Goal: Task Accomplishment & Management: Manage account settings

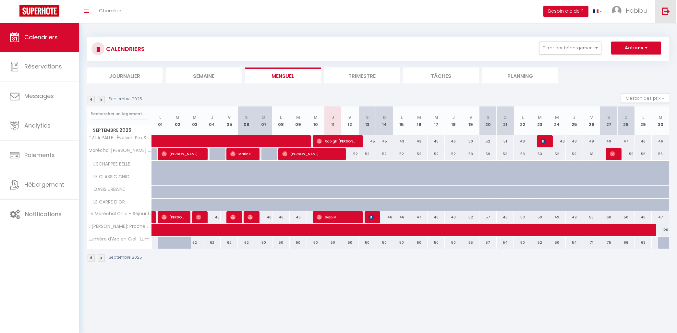
click at [660, 9] on link at bounding box center [665, 11] width 21 height 23
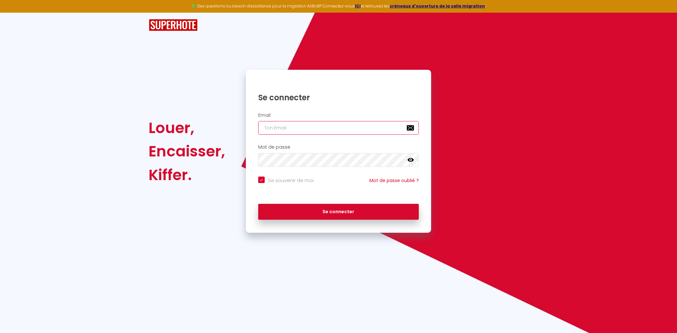
click at [366, 130] on input "email" at bounding box center [338, 128] width 161 height 14
type input "[EMAIL_ADDRESS][DOMAIN_NAME]"
checkbox input "true"
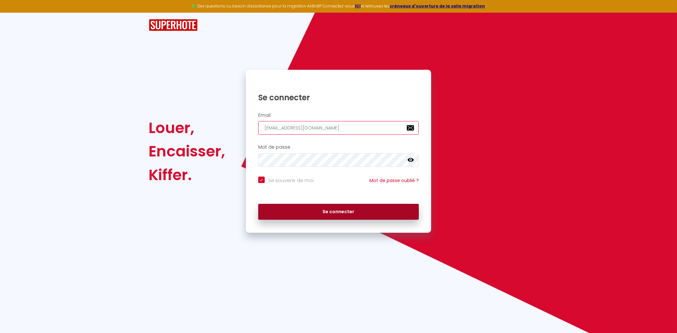
type input "[EMAIL_ADDRESS][DOMAIN_NAME]"
click at [313, 216] on button "Se connecter" at bounding box center [338, 212] width 161 height 16
checkbox input "true"
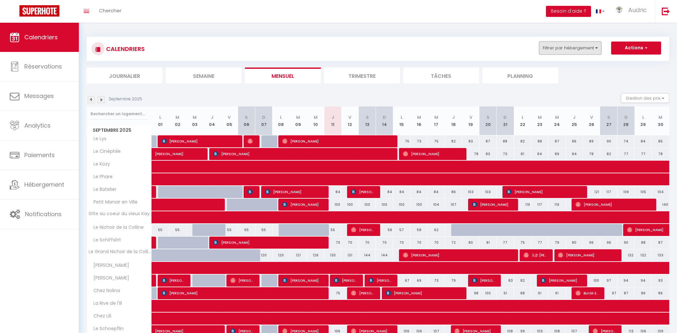
click at [551, 46] on button "Filtrer par hébergement" at bounding box center [570, 48] width 62 height 13
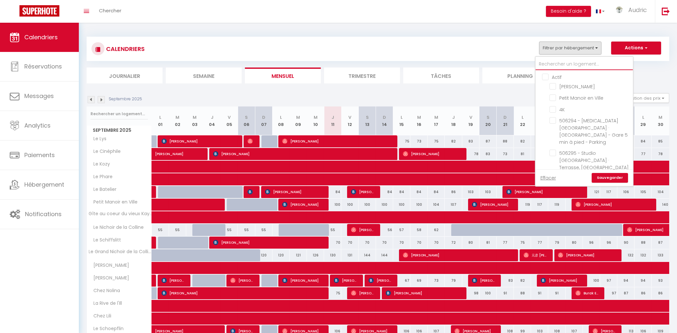
click at [556, 64] on input "text" at bounding box center [584, 64] width 97 height 12
type input "o"
checkbox input "false"
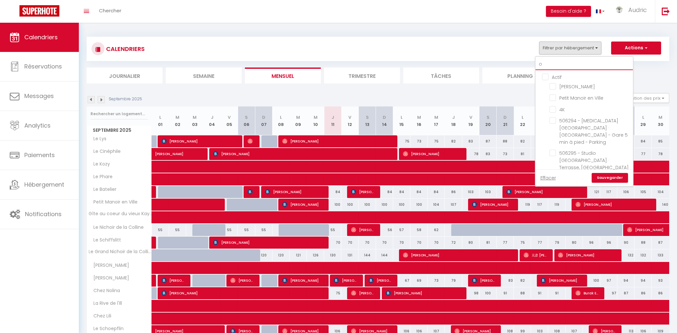
checkbox input "false"
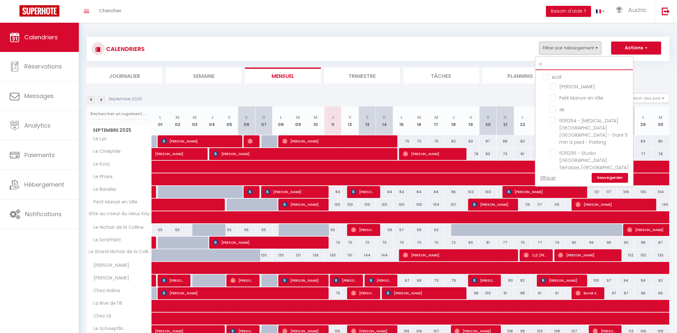
checkbox input "false"
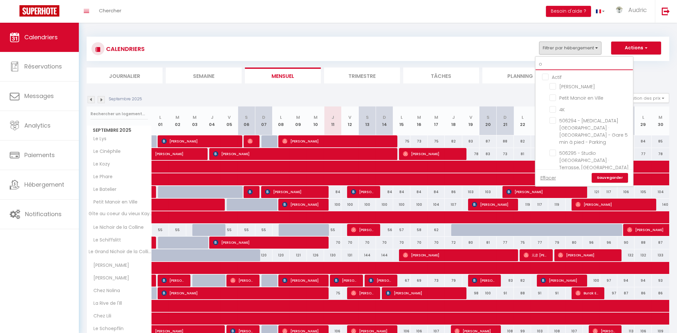
checkbox input "false"
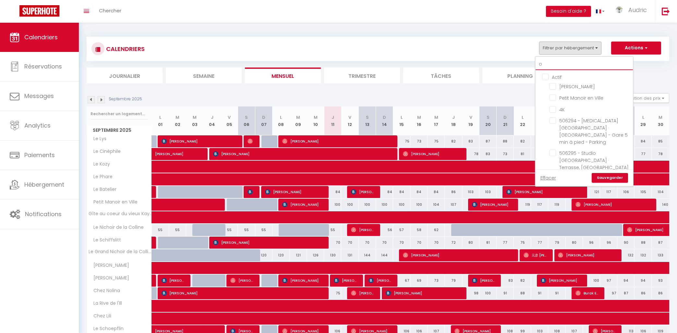
checkbox input "false"
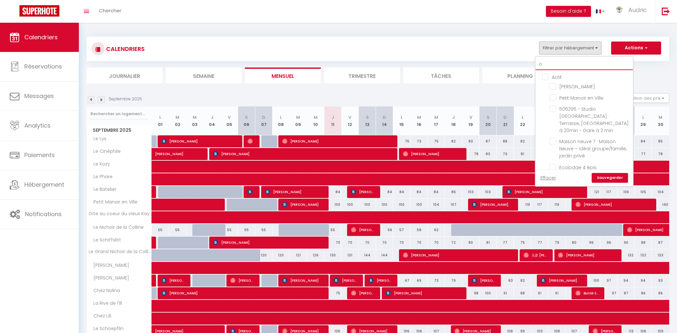
type input "os"
checkbox input "false"
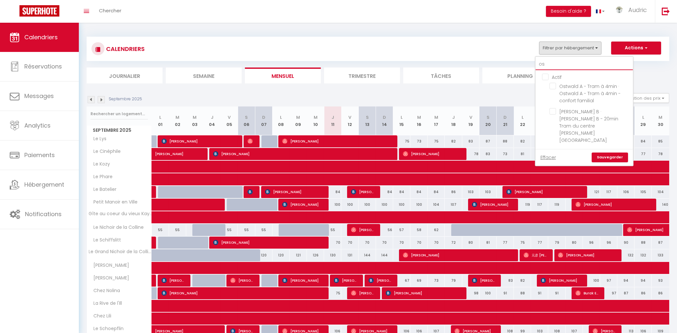
type input "ost"
checkbox input "false"
type input "ostw"
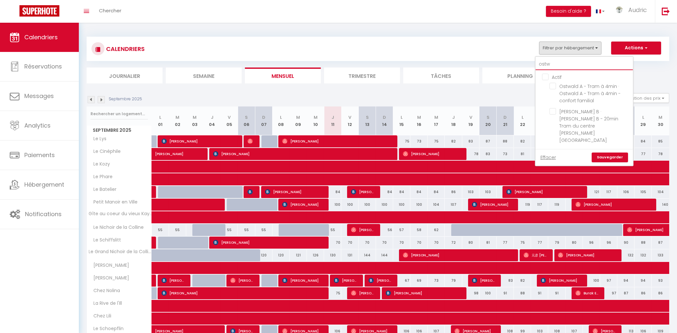
checkbox input "false"
type input "ostwa"
checkbox input "false"
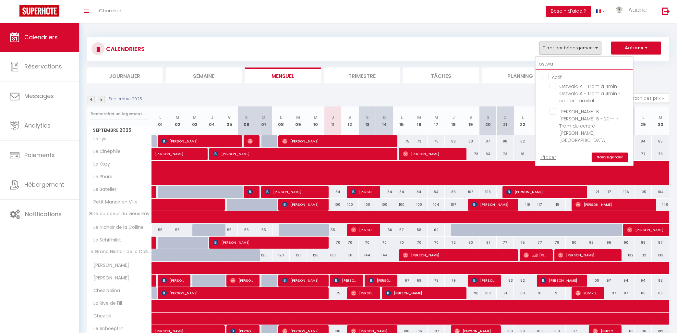
checkbox input "false"
type input "[PERSON_NAME]"
checkbox input "false"
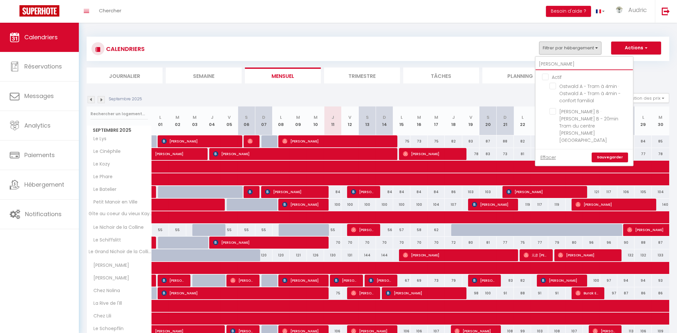
checkbox input "false"
type input "[PERSON_NAME]"
checkbox input "false"
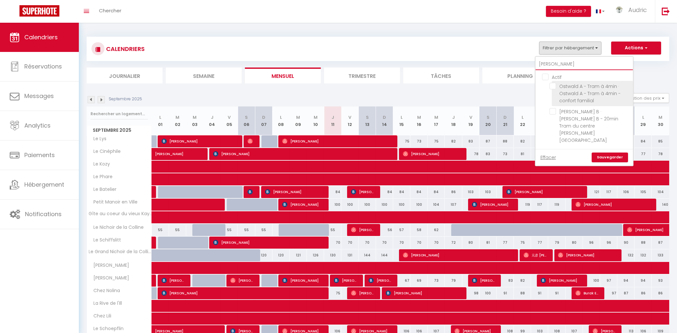
type input "[PERSON_NAME]"
click at [558, 82] on li "Ostwald A - Tram à 4min · Ostwald A - Tram à 4min - confort familial" at bounding box center [592, 93] width 81 height 25
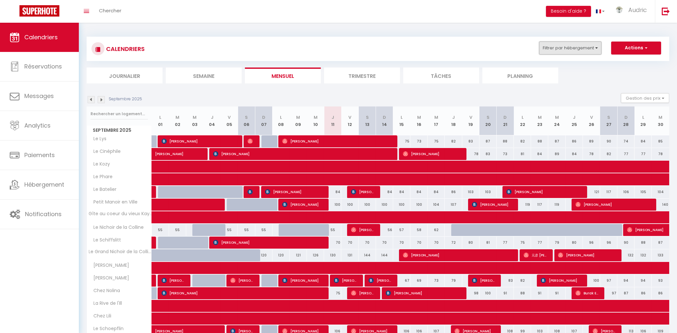
click at [559, 45] on button "Filtrer par hébergement" at bounding box center [570, 48] width 62 height 13
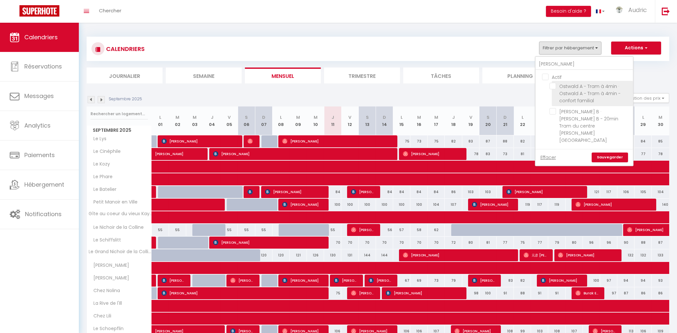
click at [553, 89] on input "Ostwald A - Tram à 4min · Ostwald A - Tram à 4min - confort familial" at bounding box center [590, 86] width 81 height 6
checkbox input "true"
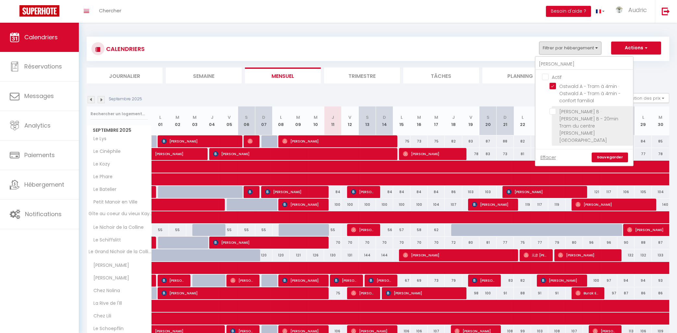
click at [557, 111] on input "[PERSON_NAME] B · [PERSON_NAME] B - 20min Tram du centre [PERSON_NAME][GEOGRAPH…" at bounding box center [590, 111] width 81 height 6
checkbox input "true"
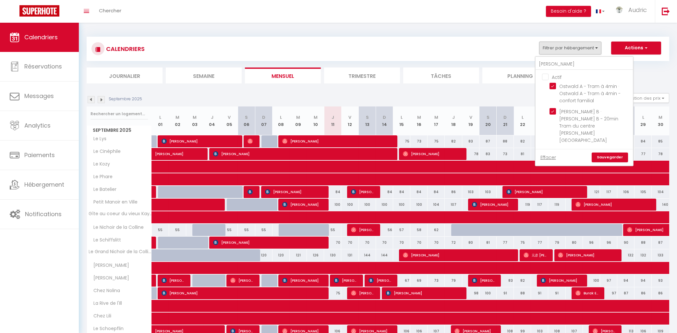
click at [609, 153] on link "Sauvegarder" at bounding box center [610, 158] width 36 height 10
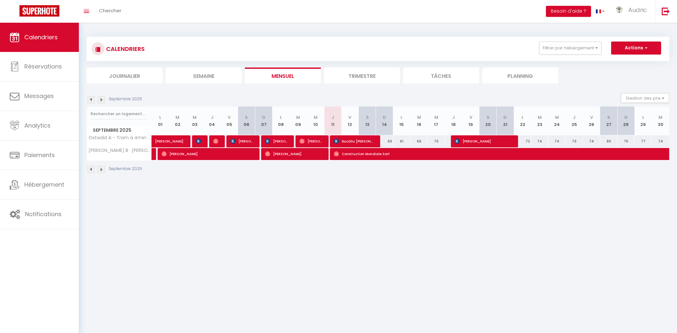
click at [102, 101] on img at bounding box center [101, 99] width 7 height 7
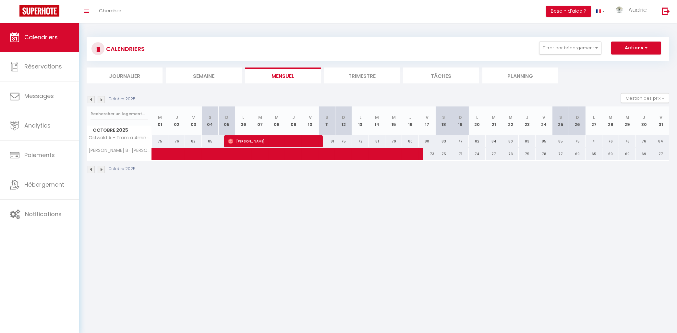
click at [431, 142] on div "80" at bounding box center [427, 141] width 17 height 12
type input "80"
type input "Ven 17 Octobre 2025"
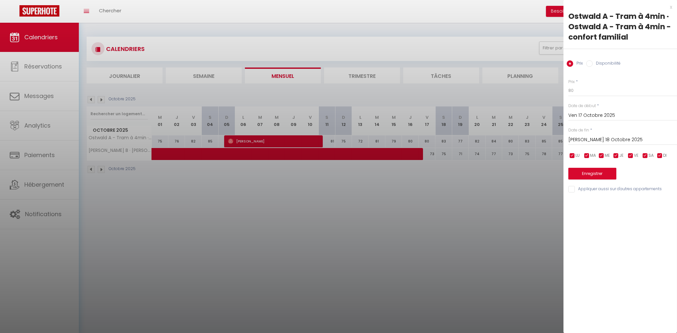
click at [599, 138] on input "[PERSON_NAME] 18 Octobre 2025" at bounding box center [622, 140] width 109 height 8
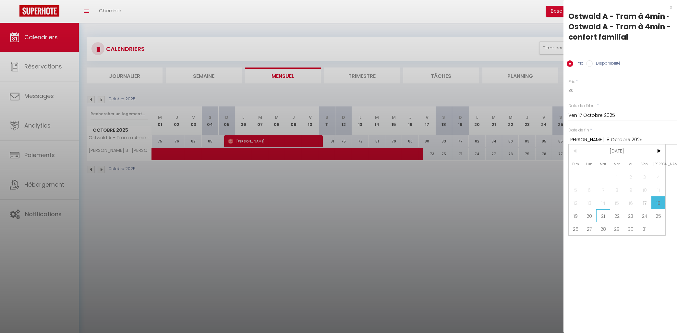
click at [601, 217] on span "21" at bounding box center [603, 215] width 14 height 13
type input "[DATE] Octobre 2025"
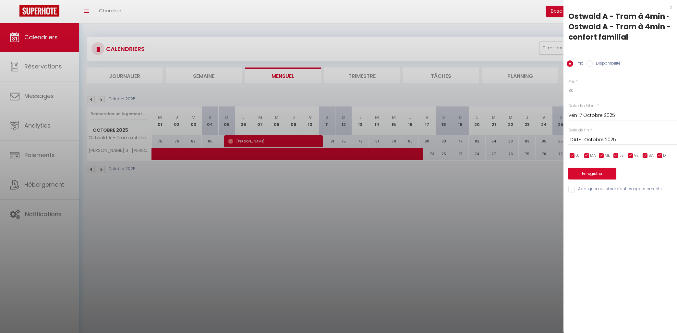
click at [595, 61] on label "Disponibilité" at bounding box center [607, 63] width 28 height 7
click at [593, 61] on input "Disponibilité" at bounding box center [589, 63] width 6 height 6
radio input "true"
radio input "false"
click at [568, 85] on select "Disponible Indisponible" at bounding box center [622, 91] width 109 height 12
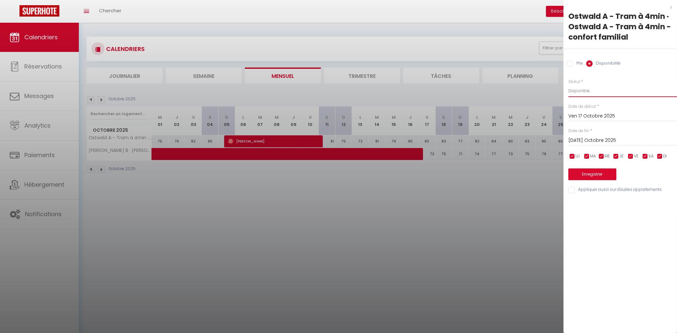
select select "0"
click option "Indisponible" at bounding box center [0, 0] width 0 height 0
click at [577, 189] on input "Appliquer aussi sur d'autres appartements" at bounding box center [622, 190] width 109 height 6
click at [577, 190] on input "Appliquer aussi sur d'autres appartements" at bounding box center [622, 190] width 109 height 6
checkbox input "false"
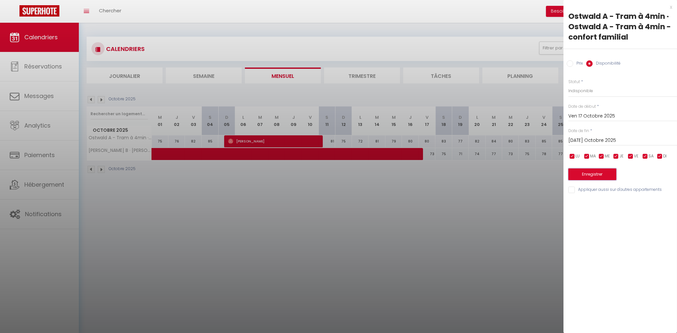
click at [598, 174] on button "Enregistrer" at bounding box center [592, 174] width 48 height 12
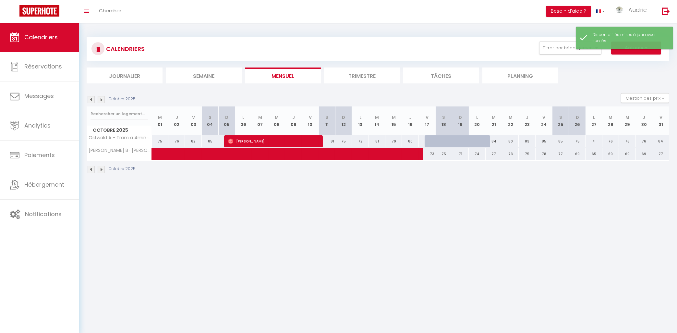
click at [432, 153] on div "73" at bounding box center [427, 154] width 17 height 12
select select "1"
type input "Ven 17 Octobre 2025"
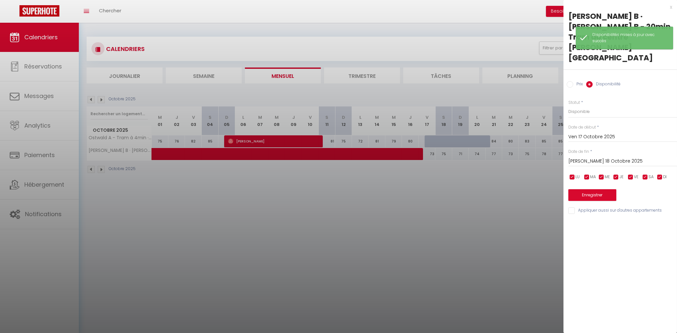
click at [584, 157] on input "[PERSON_NAME] 18 Octobre 2025" at bounding box center [622, 161] width 109 height 8
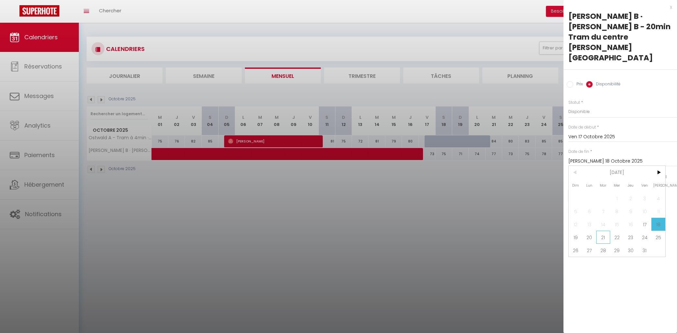
click at [599, 231] on span "21" at bounding box center [603, 237] width 14 height 13
type input "[DATE] Octobre 2025"
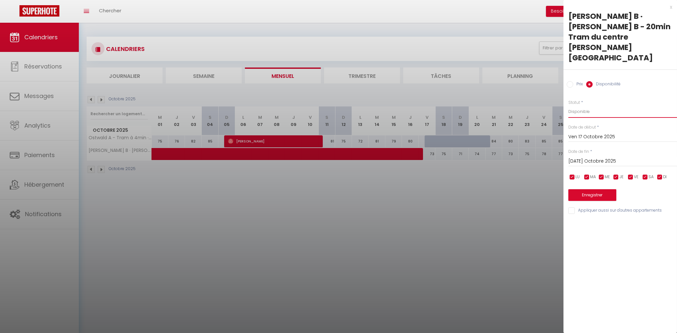
click at [568, 105] on select "Disponible Indisponible" at bounding box center [622, 111] width 109 height 12
select select "0"
click option "Indisponible" at bounding box center [0, 0] width 0 height 0
click at [594, 189] on button "Enregistrer" at bounding box center [592, 195] width 48 height 12
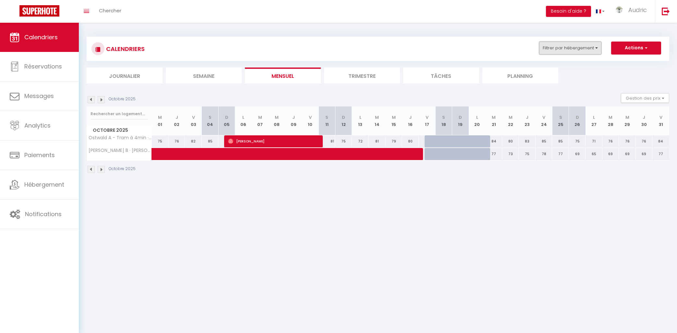
click at [583, 42] on button "Filtrer par hébergement" at bounding box center [570, 48] width 62 height 13
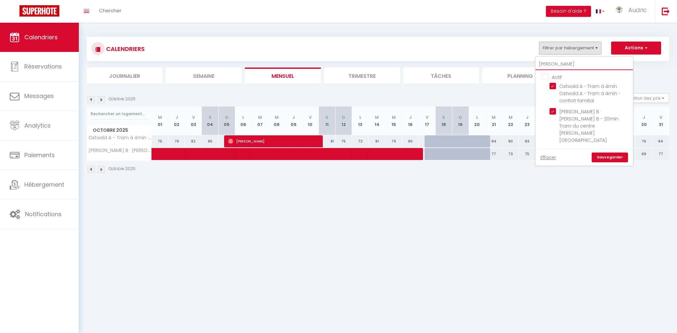
click at [545, 68] on input "[PERSON_NAME]" at bounding box center [584, 64] width 97 height 12
type input "s"
checkbox input "false"
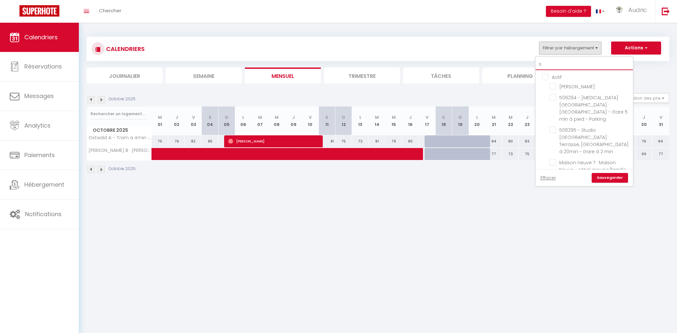
type input "st"
checkbox input "false"
checkbox input "true"
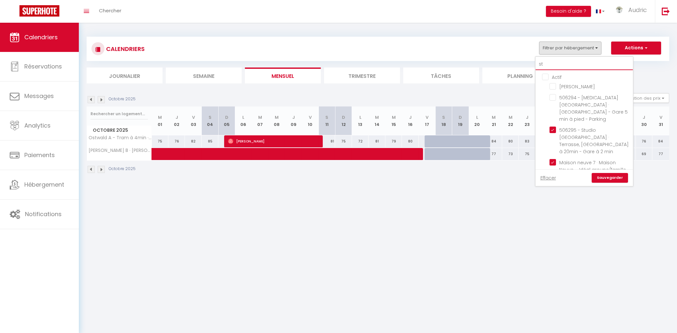
checkbox input "false"
type input "stu"
checkbox input "false"
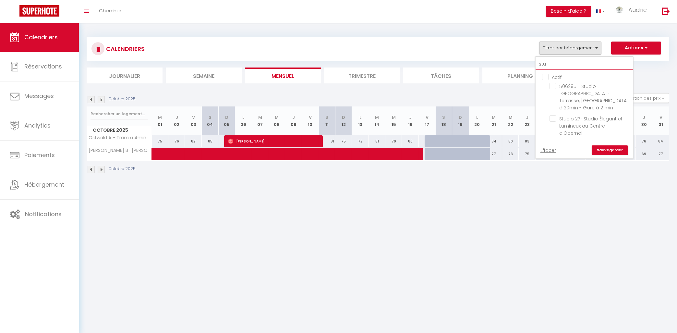
type input "stud"
checkbox input "false"
type input "stud"
click at [552, 115] on input "Studio 27 · Studio Élégant et Lumineux au Centre d'Obernai" at bounding box center [590, 118] width 81 height 6
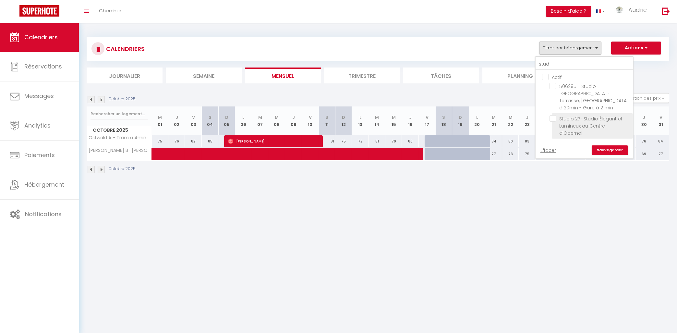
checkbox input "true"
checkbox input "false"
click at [605, 145] on link "Sauvegarder" at bounding box center [610, 150] width 36 height 10
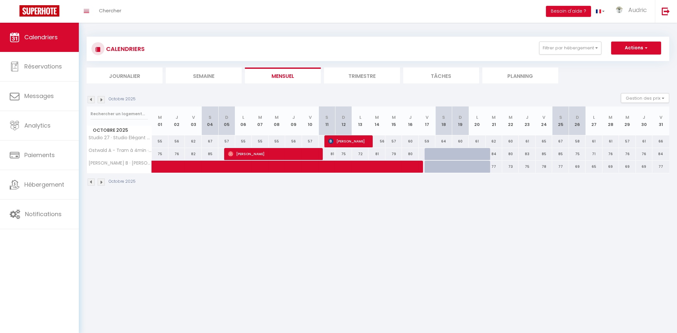
click at [91, 101] on img at bounding box center [91, 99] width 7 height 7
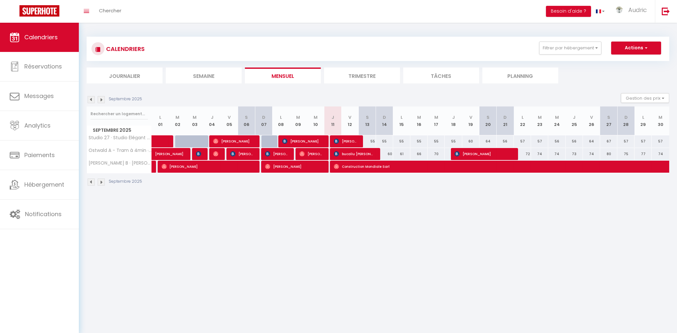
click at [345, 142] on span "[PERSON_NAME]" at bounding box center [345, 141] width 23 height 12
select select "OK"
select select "0"
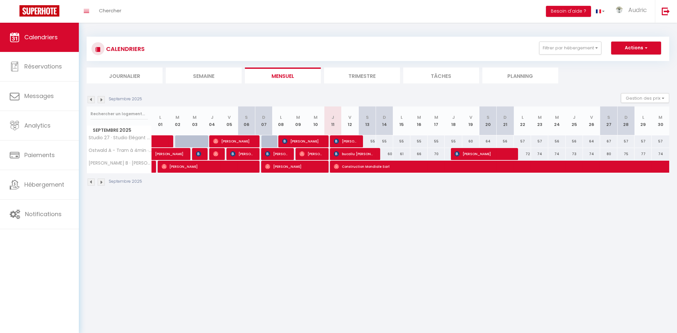
select select "1"
select select
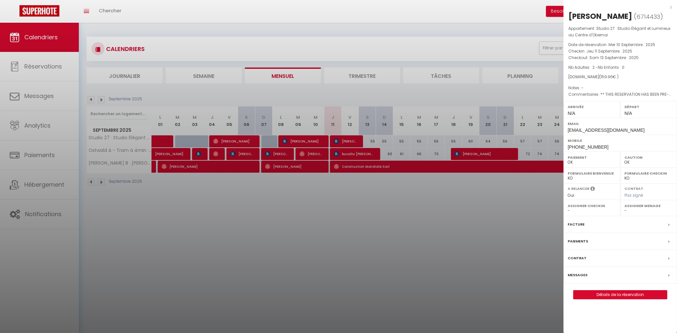
select select "14956"
click at [587, 276] on div "Messages" at bounding box center [621, 275] width 114 height 17
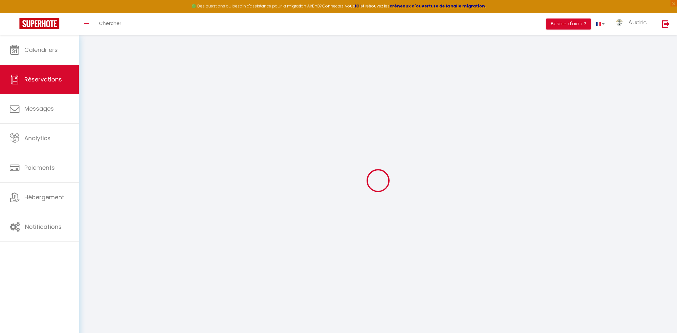
select select
checkbox input "false"
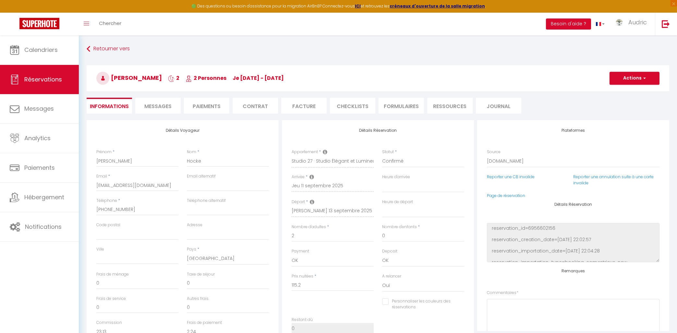
select select
checkbox input "false"
type textarea "** THIS RESERVATION HAS BEEN PRE-PAID ** Approximate time of arrival: between 2…"
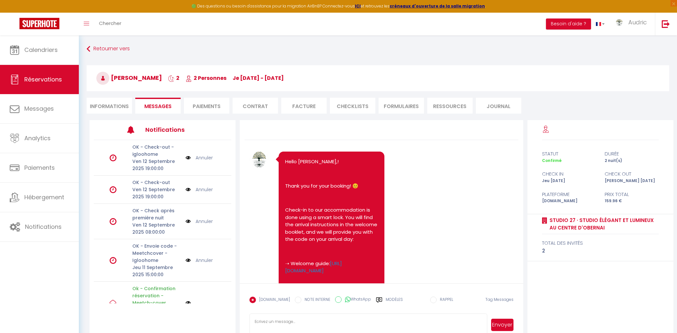
scroll to position [186, 0]
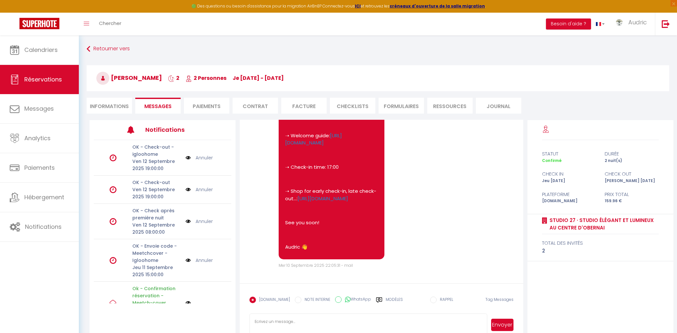
click at [126, 103] on li "Informations" at bounding box center [109, 106] width 45 height 16
select select
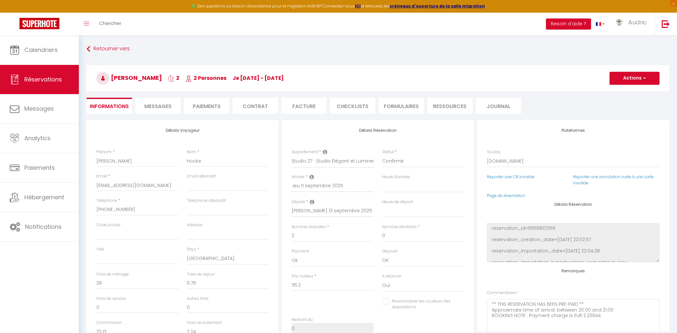
click at [160, 109] on span "Messages" at bounding box center [157, 106] width 27 height 7
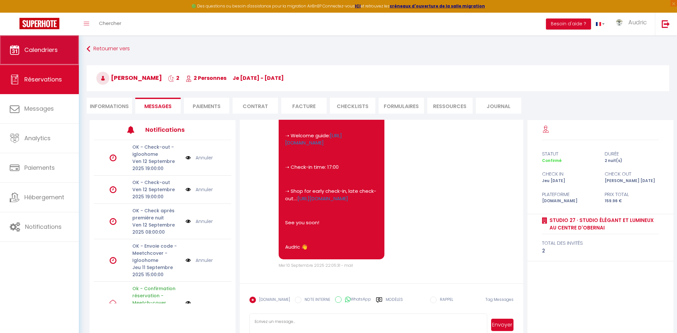
click at [60, 50] on link "Calendriers" at bounding box center [39, 49] width 79 height 29
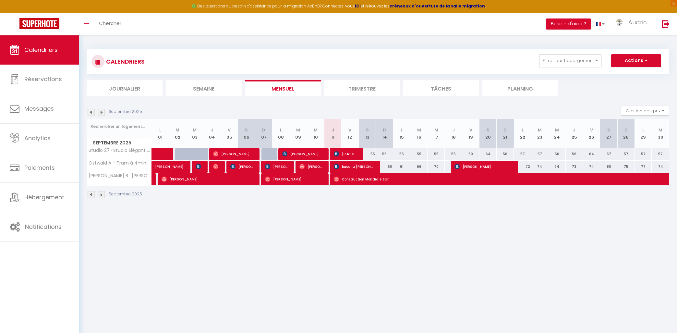
click at [339, 150] on span "[PERSON_NAME]" at bounding box center [345, 154] width 23 height 12
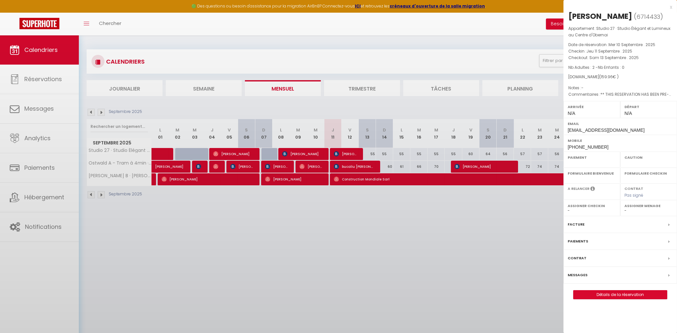
select select "OK"
select select "0"
select select "1"
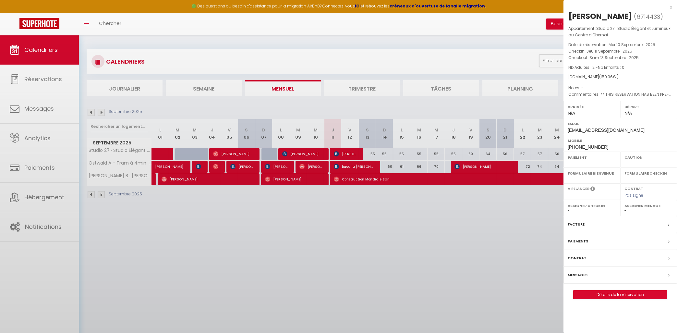
select select
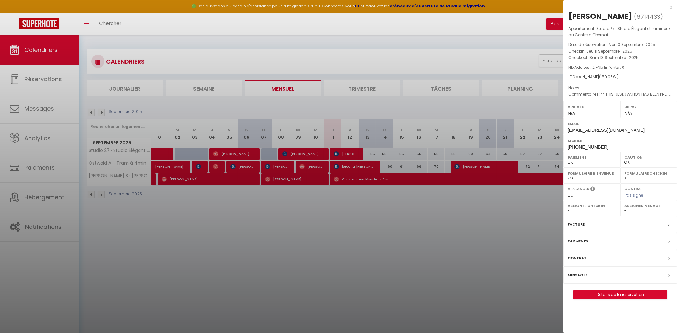
select select "14956"
click at [584, 276] on label "Messages" at bounding box center [578, 275] width 20 height 7
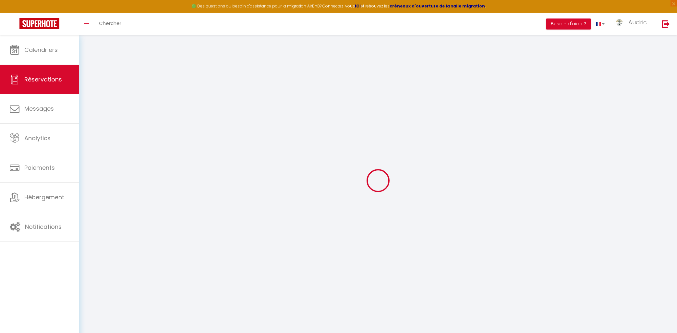
select select
checkbox input "false"
select select
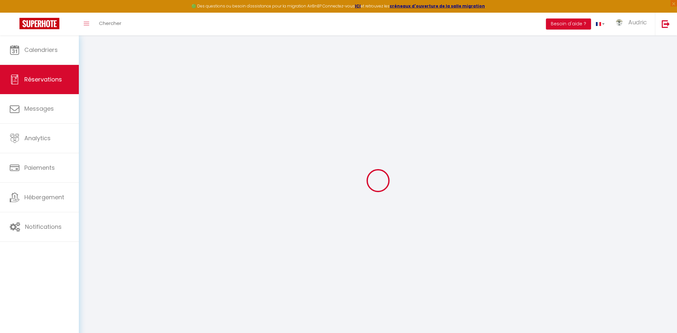
checkbox input "false"
select select
checkbox input "false"
type textarea "** THIS RESERVATION HAS BEEN PRE-PAID ** Approximate time of arrival: between 2…"
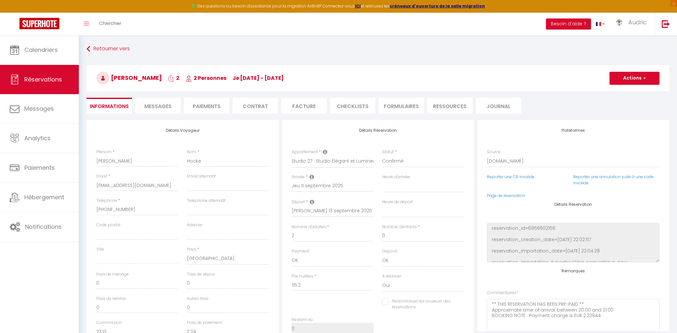
click at [171, 105] on span "Messages" at bounding box center [157, 106] width 27 height 7
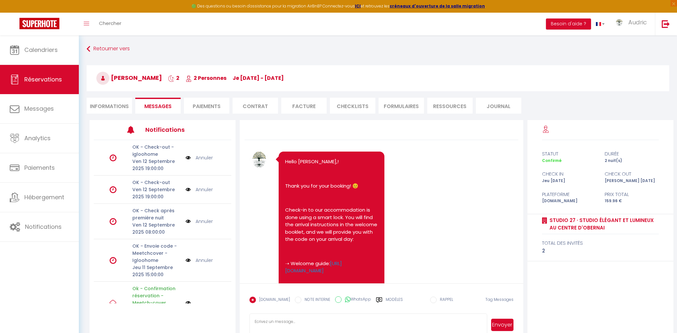
scroll to position [186, 0]
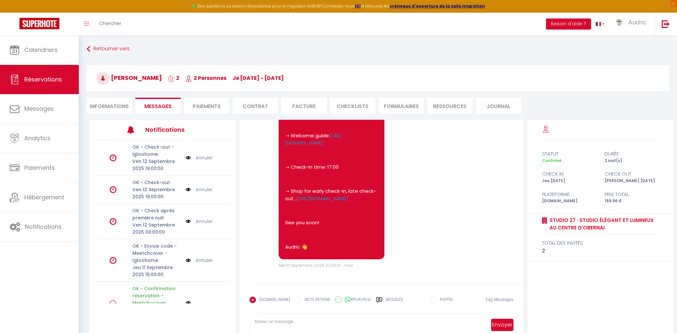
click at [278, 327] on textarea at bounding box center [369, 324] width 238 height 23
paste textarea "Hello [First Name], We would like to inform you that there is currently a netwo…"
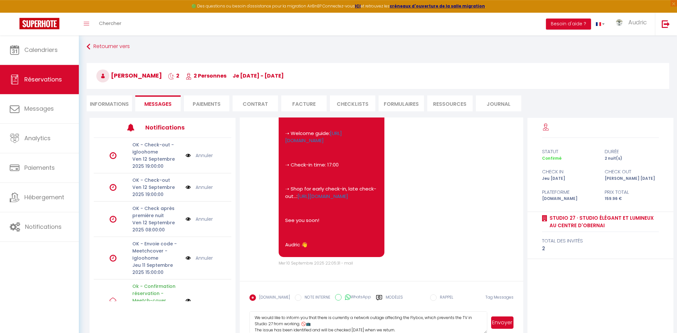
scroll to position [0, 0]
click at [288, 320] on textarea "Hello [First Name], We would like to inform you that there is currently a netwo…" at bounding box center [369, 322] width 238 height 23
type textarea "Hello, We would like to inform you that there is currently a network outage aff…"
click at [501, 324] on button "Envoyer" at bounding box center [502, 322] width 22 height 12
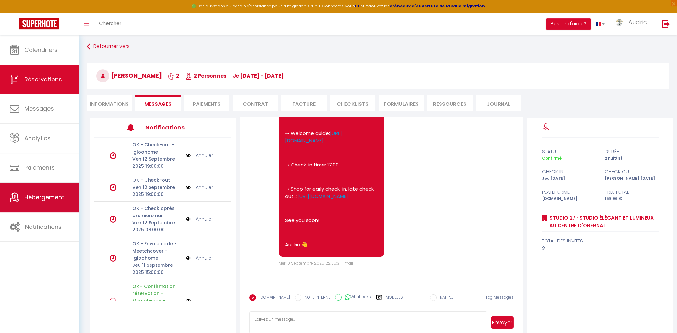
scroll to position [186, 0]
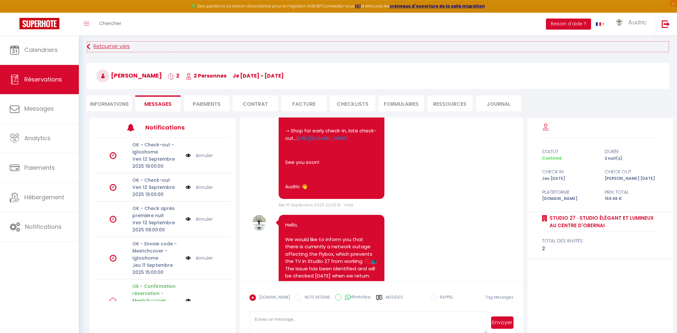
click at [100, 47] on link "Retourner vers" at bounding box center [378, 47] width 583 height 12
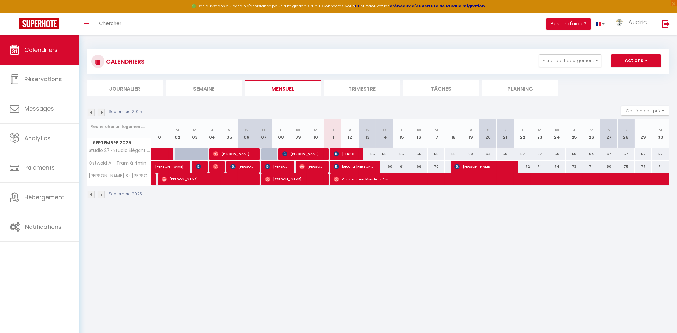
click at [207, 242] on body "🟢 Des questions ou besoin d'assistance pour la migration AirBnB? Connectez-vous…" at bounding box center [338, 201] width 677 height 333
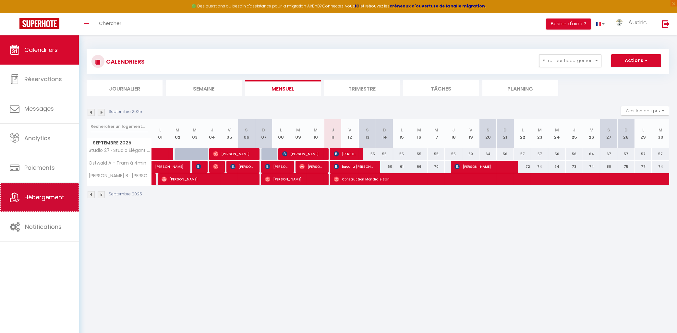
click at [23, 198] on link "Hébergement" at bounding box center [39, 197] width 79 height 29
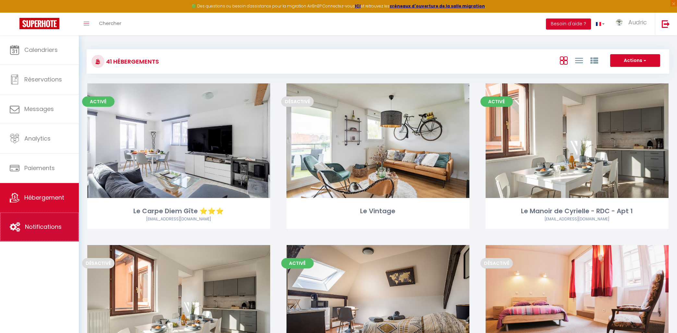
click at [59, 231] on span "Notifications" at bounding box center [43, 227] width 37 height 8
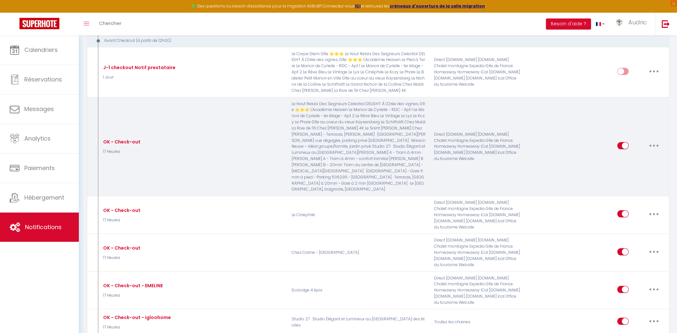
scroll to position [1600, 0]
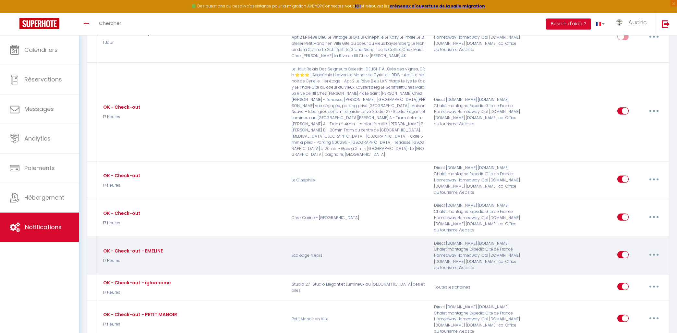
click at [654, 250] on button "button" at bounding box center [654, 255] width 18 height 10
click at [645, 264] on link "Editer" at bounding box center [637, 269] width 48 height 11
type input "OK - Check-out - EMELINE"
select select "4"
select select "17 Heures"
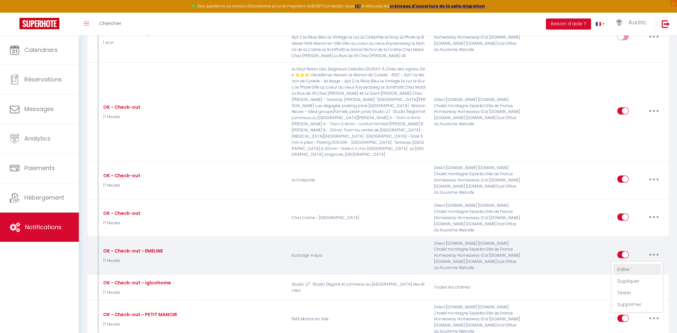
select select "if_booking_is_paid"
checkbox input "true"
checkbox input "false"
radio input "true"
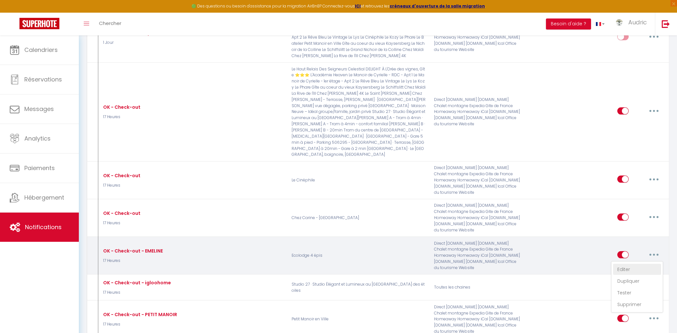
type input "Information pour votre départ"
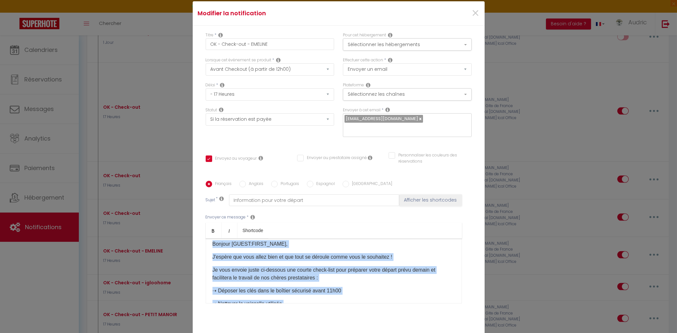
scroll to position [0, 0]
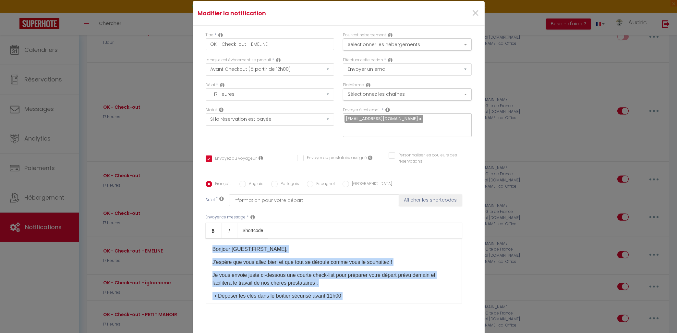
drag, startPoint x: 291, startPoint y: 294, endPoint x: 207, endPoint y: 246, distance: 97.2
click at [207, 246] on div "​Bonjour [GUEST:FIRST_NAME], J'espère que vous allez bien et que tout se déroul…" at bounding box center [334, 270] width 256 height 65
copy div "​Bonjour [GUEST:FIRST_NAME], J'espère que vous allez bien et que tout se déroul…"
click at [478, 10] on span "×" at bounding box center [475, 13] width 8 height 19
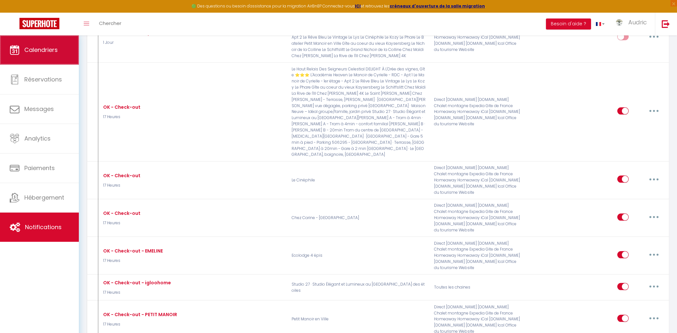
click at [59, 43] on link "Calendriers" at bounding box center [39, 49] width 79 height 29
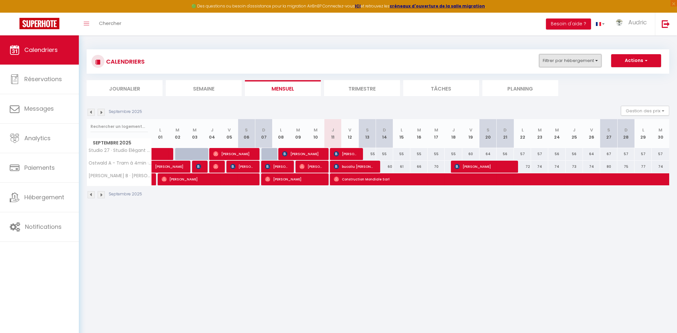
click at [598, 63] on button "Filtrer par hébergement" at bounding box center [570, 60] width 62 height 13
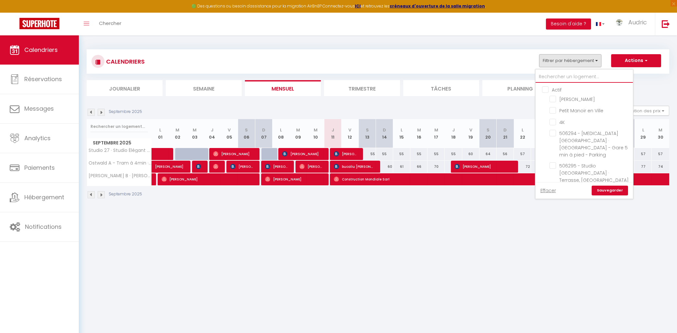
click at [588, 79] on input "text" at bounding box center [584, 77] width 97 height 12
type input "s"
checkbox input "false"
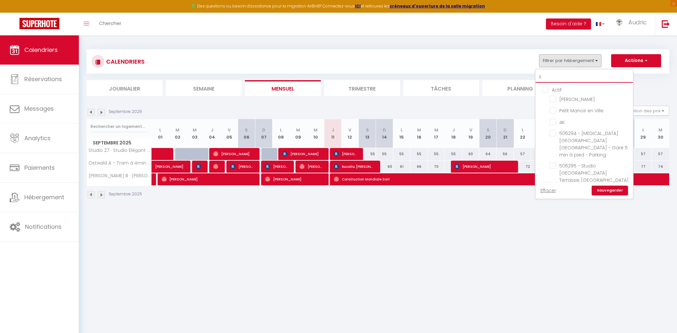
checkbox input "false"
checkbox input "true"
checkbox input "false"
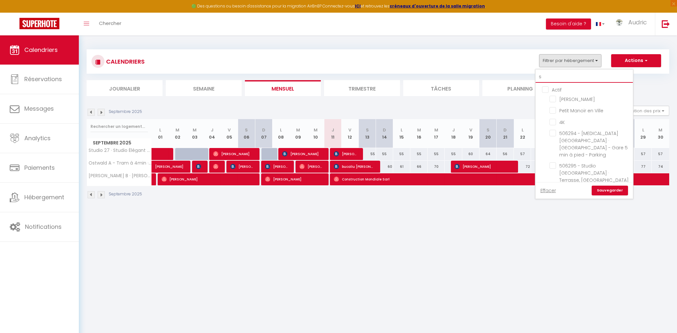
checkbox input "false"
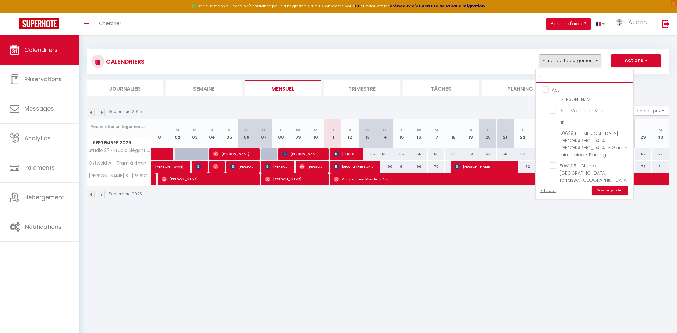
checkbox input "false"
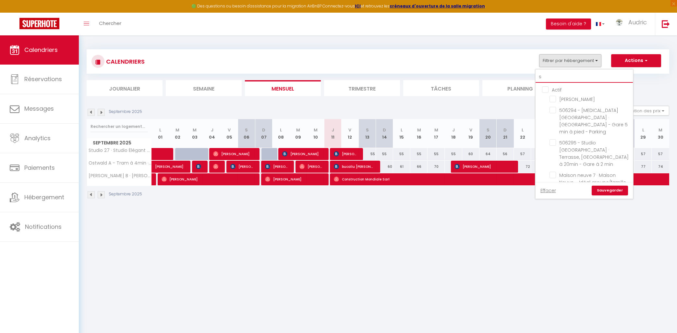
type input "st"
checkbox input "false"
checkbox input "true"
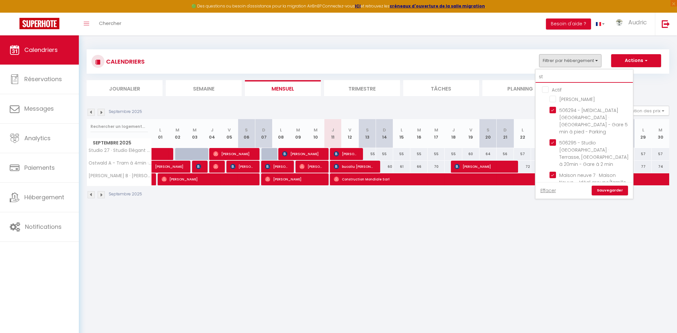
checkbox input "false"
type input "stu"
checkbox input "false"
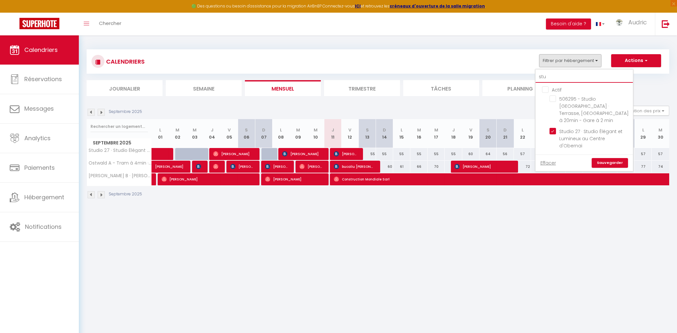
type input "stud"
checkbox input "false"
type input "studi"
checkbox input "false"
type input "studio"
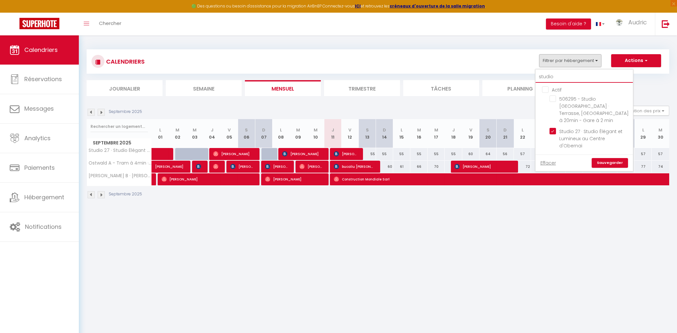
checkbox input "false"
type input "studio"
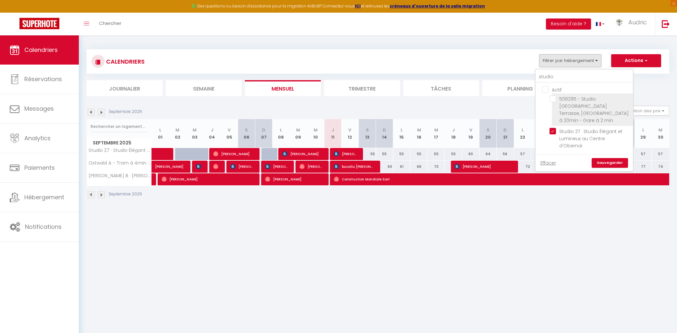
click at [557, 100] on input "506295 - Studio [GEOGRAPHIC_DATA] · Terrasse, [GEOGRAPHIC_DATA] à 20min - Gare …" at bounding box center [590, 98] width 81 height 6
checkbox input "true"
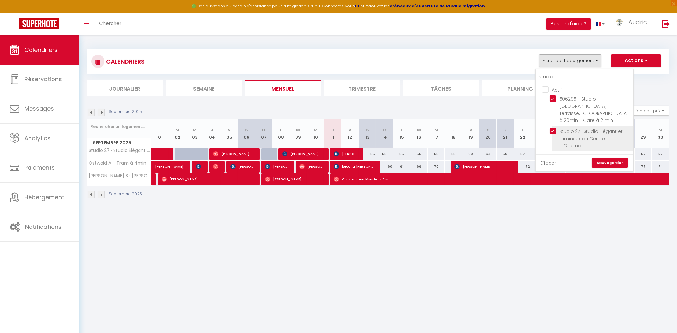
click at [571, 128] on input "Studio 27 · Studio Élégant et Lumineux au Centre d'Obernai" at bounding box center [590, 131] width 81 height 6
checkbox input "false"
click at [613, 158] on link "Sauvegarder" at bounding box center [610, 163] width 36 height 10
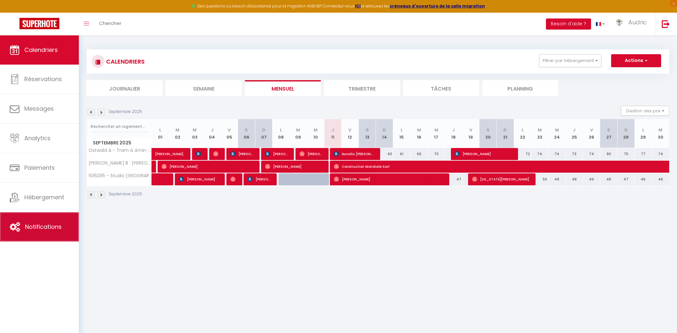
click at [42, 222] on link "Notifications" at bounding box center [39, 226] width 79 height 29
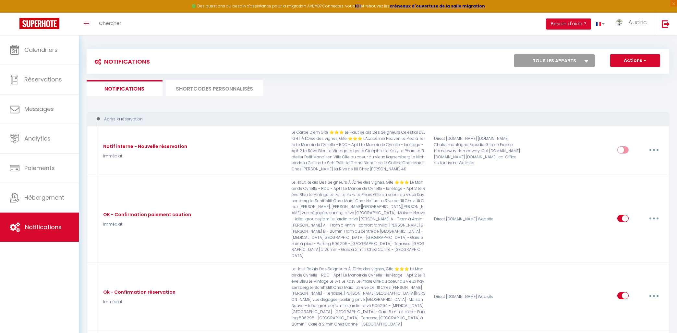
click at [561, 50] on div "Notifications Actions Nouvelle Notification Exporter Importer Tous les apparts …" at bounding box center [378, 61] width 583 height 24
click at [514, 54] on select "Tous les apparts Le Carpe Diem Gîte ⭐⭐⭐ Le Vintage Le Manoir de Cyrielle - RDC …" at bounding box center [554, 60] width 81 height 13
select select "62035"
click option "Ecolodge 4 épis" at bounding box center [0, 0] width 0 height 0
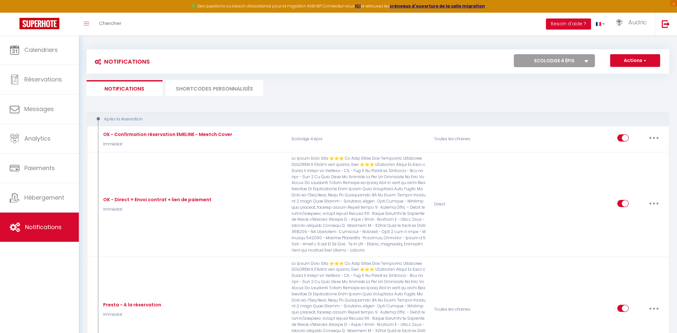
checkbox input "true"
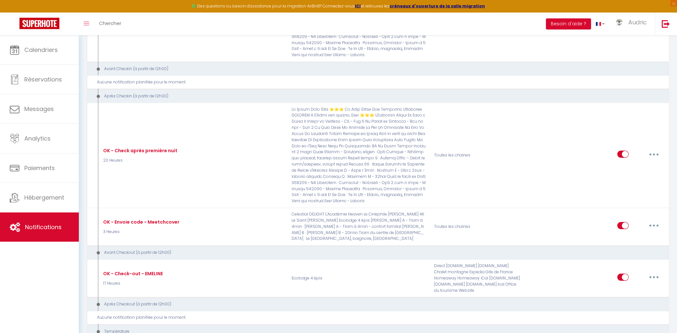
scroll to position [383, 0]
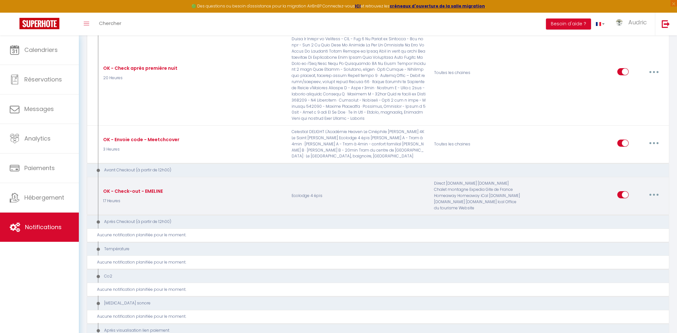
click at [652, 189] on button "button" at bounding box center [654, 194] width 18 height 10
click at [643, 204] on link "Editer" at bounding box center [637, 209] width 48 height 11
type input "OK - Check-out - EMELINE"
select select "4"
select select "17 Heures"
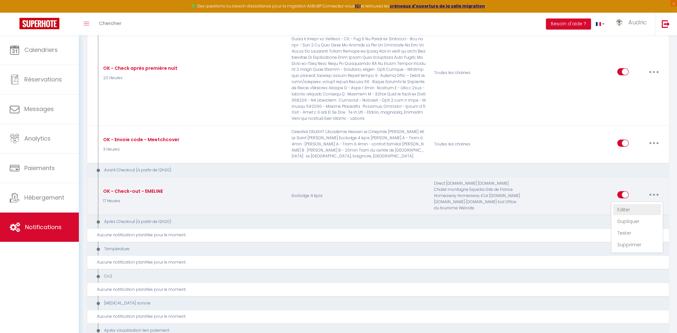
select select "if_booking_is_paid"
checkbox input "true"
checkbox input "false"
radio input "true"
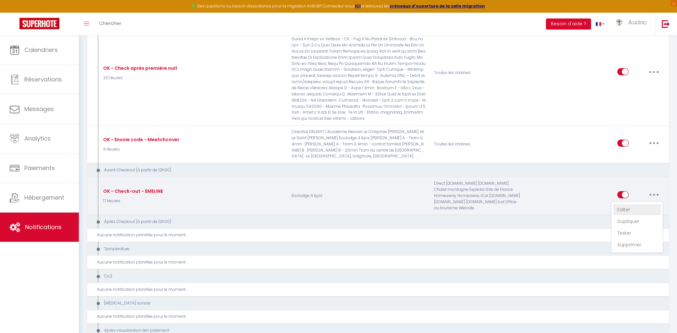
type input "Information pour votre départ"
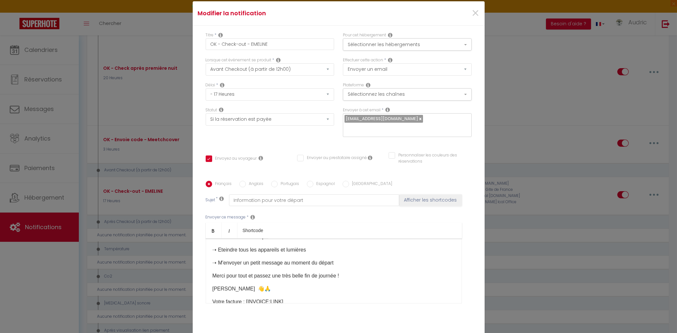
scroll to position [113, 0]
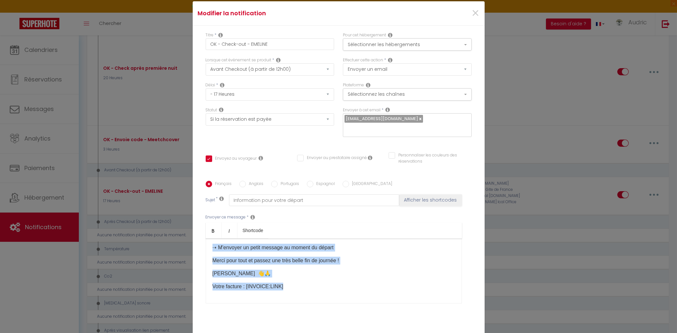
drag, startPoint x: 213, startPoint y: 250, endPoint x: 304, endPoint y: 290, distance: 98.9
click at [303, 291] on div "​Bonjour [GUEST:FIRST_NAME], J'espère que vous allez bien et que tout se déroul…" at bounding box center [334, 270] width 256 height 65
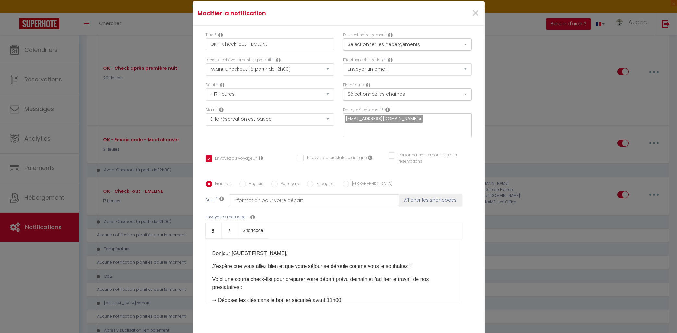
scroll to position [0, 0]
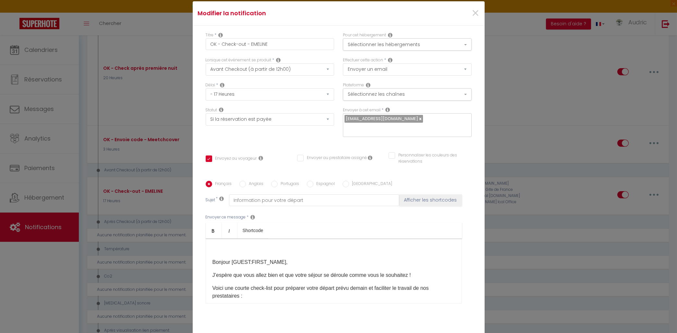
click at [212, 264] on div "​ Bonjour [GUEST:FIRST_NAME], J’espère que vous allez bien et que votre séjour …" at bounding box center [334, 270] width 256 height 65
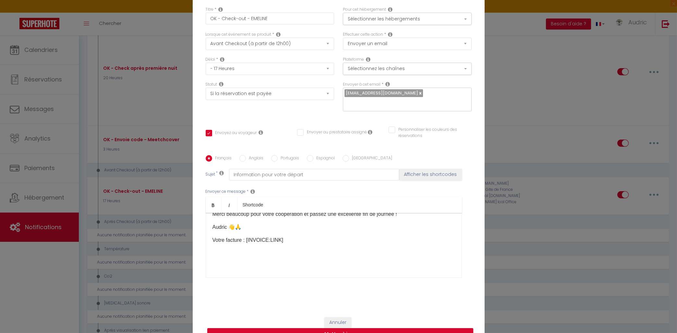
scroll to position [41, 0]
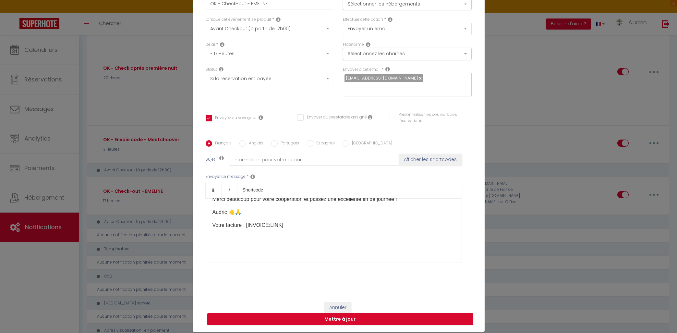
click at [258, 146] on label "Anglais" at bounding box center [255, 143] width 18 height 7
click at [246, 146] on input "Anglais" at bounding box center [242, 143] width 6 height 6
radio input "true"
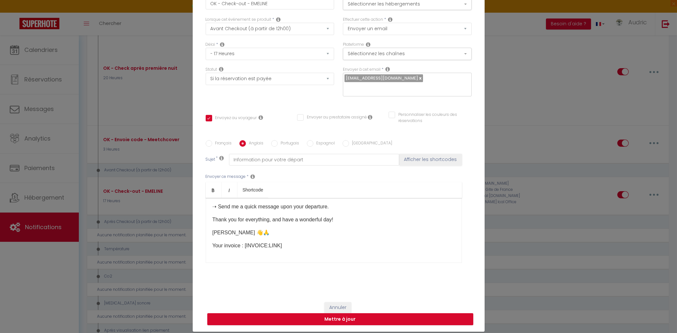
checkbox input "true"
checkbox input "false"
type input "Depature informations"
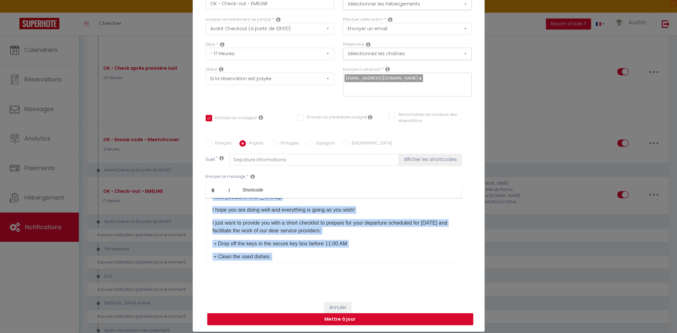
scroll to position [0, 0]
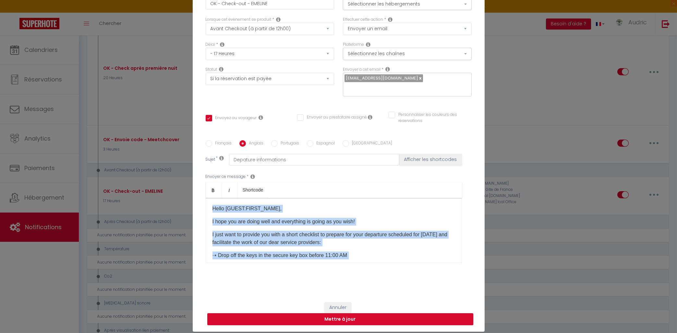
drag, startPoint x: 302, startPoint y: 251, endPoint x: 196, endPoint y: 177, distance: 129.4
click at [206, 198] on div "Hello [GUEST:FIRST_NAME], I hope you are doing well and everything is going as …" at bounding box center [334, 230] width 256 height 65
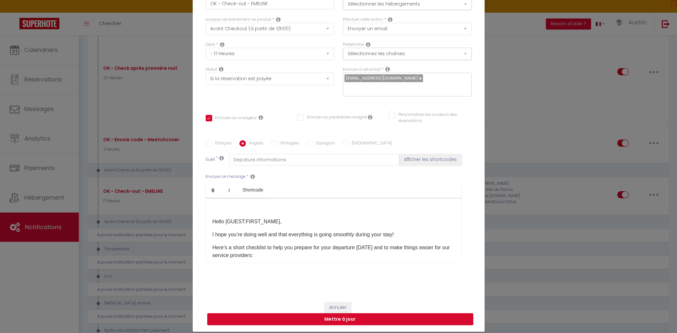
click at [212, 223] on div "Hello [GUEST:FIRST_NAME], I hope you’re doing well and that everything is going…" at bounding box center [334, 230] width 256 height 65
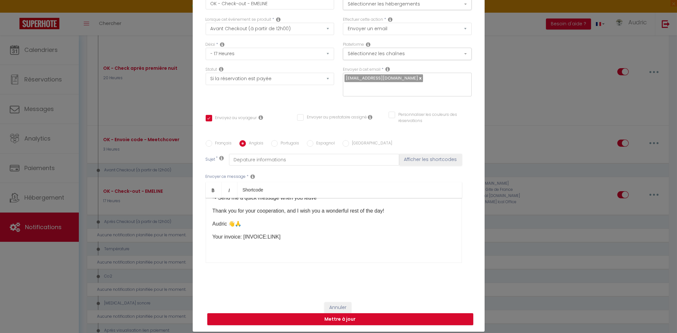
scroll to position [116, 0]
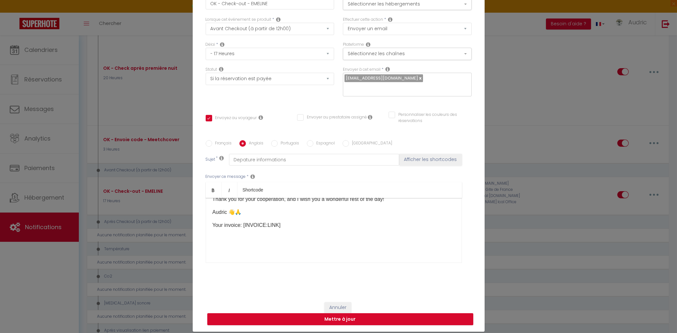
click at [252, 246] on p at bounding box center [334, 246] width 243 height 8
click at [252, 255] on div "Hello [GUEST:FIRST_NAME], I hope you’re doing well and that everything is going…" at bounding box center [334, 230] width 256 height 65
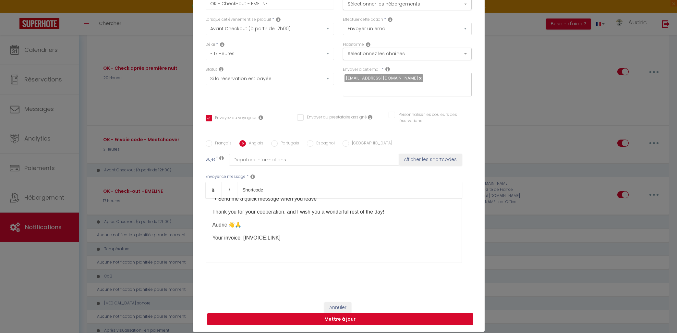
click at [353, 321] on button "Mettre à jour" at bounding box center [340, 319] width 266 height 12
checkbox input "true"
checkbox input "false"
select select "1"
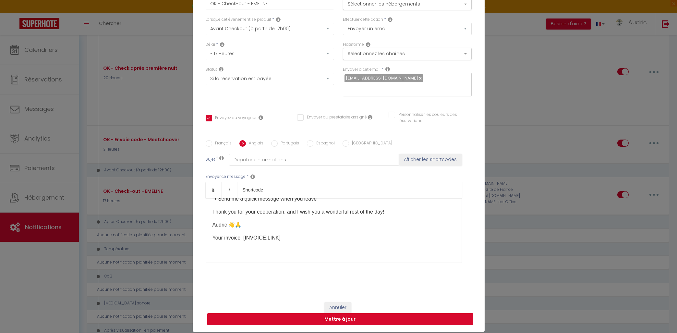
select select
checkbox input "false"
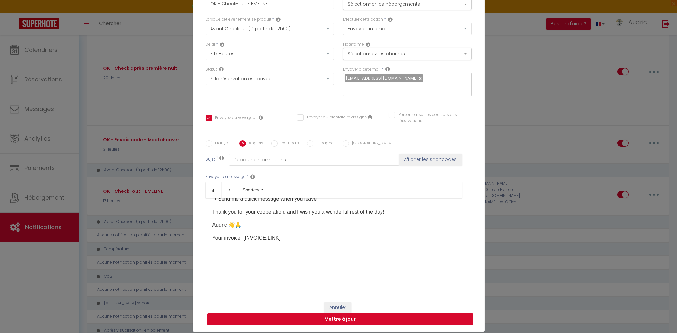
radio input "false"
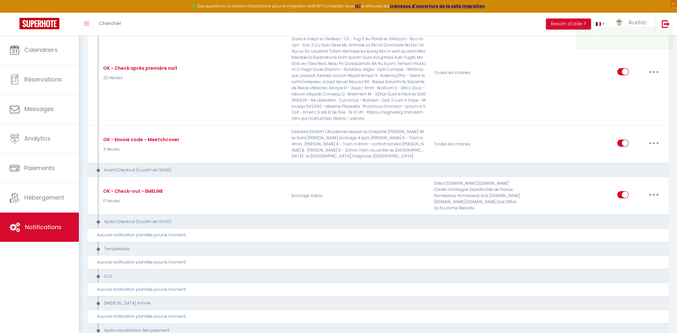
select select
checkbox input "false"
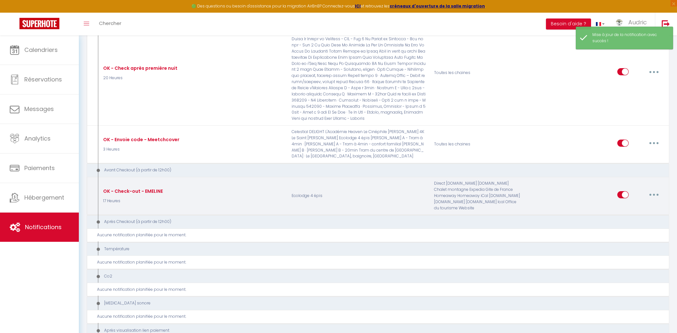
click at [654, 194] on icon "button" at bounding box center [654, 195] width 2 height 2
click at [646, 204] on link "Editer" at bounding box center [637, 209] width 48 height 11
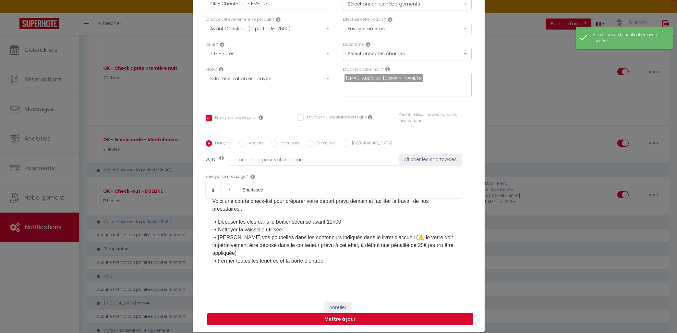
scroll to position [0, 0]
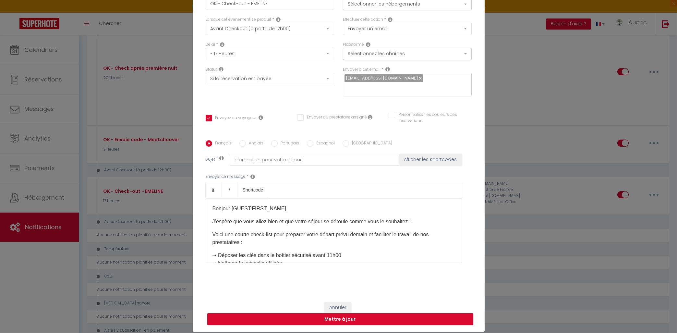
click at [254, 146] on label "Anglais" at bounding box center [255, 143] width 18 height 7
click at [246, 146] on input "Anglais" at bounding box center [242, 143] width 6 height 6
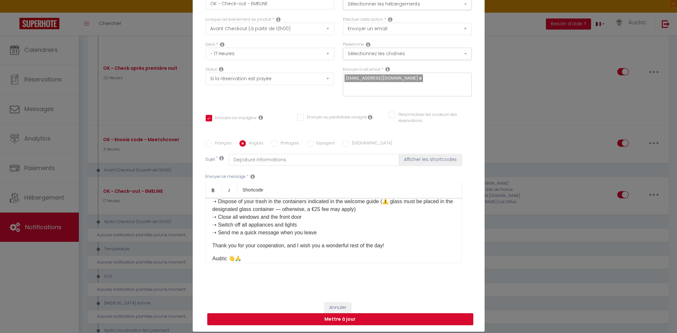
scroll to position [103, 0]
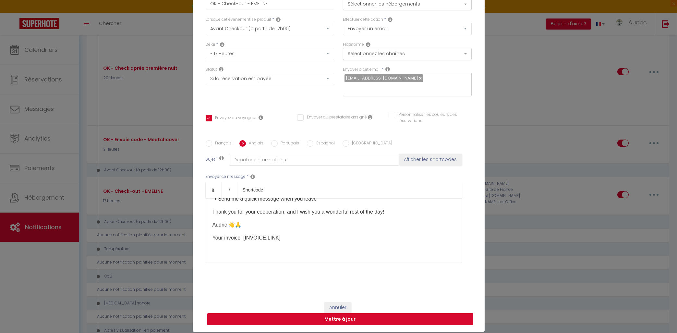
click at [317, 323] on button "Mettre à jour" at bounding box center [340, 319] width 266 height 12
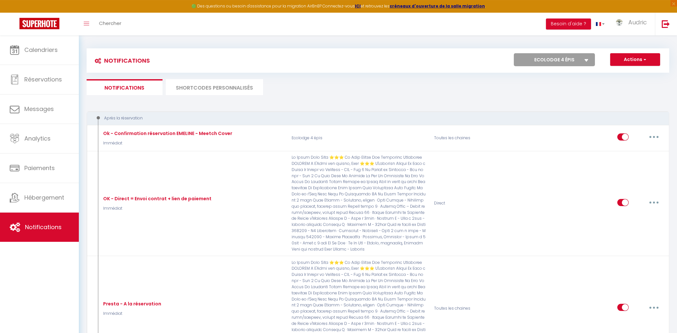
scroll to position [0, 0]
click at [202, 81] on li "SHORTCODES PERSONNALISÉS" at bounding box center [214, 88] width 97 height 16
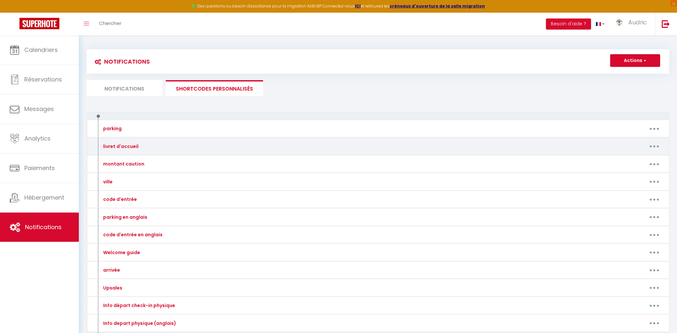
click at [660, 144] on button "button" at bounding box center [654, 146] width 18 height 10
click at [653, 155] on link "Editer" at bounding box center [638, 160] width 48 height 11
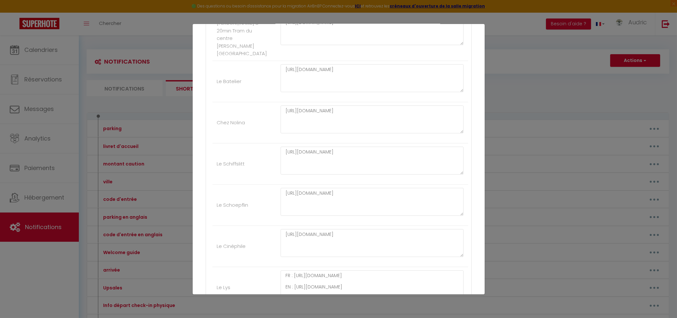
scroll to position [1119, 0]
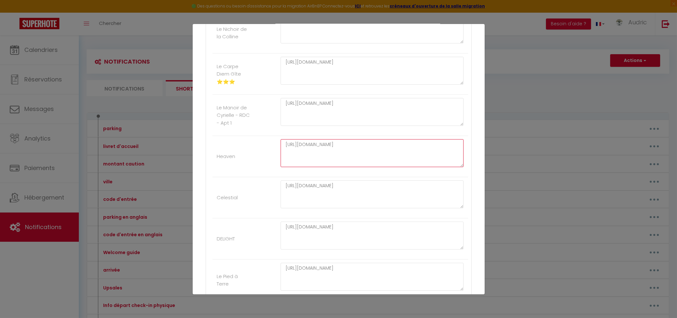
click at [351, 148] on textarea "[URL][DOMAIN_NAME]" at bounding box center [372, 153] width 183 height 28
paste textarea "[DOMAIN_NAME][URL]"
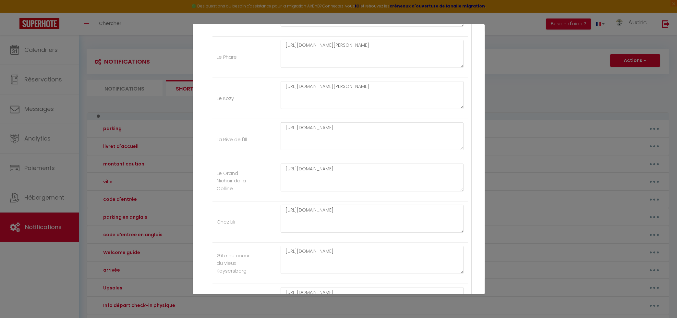
scroll to position [1730, 0]
click at [365, 281] on button "Mettre à jour" at bounding box center [353, 282] width 39 height 11
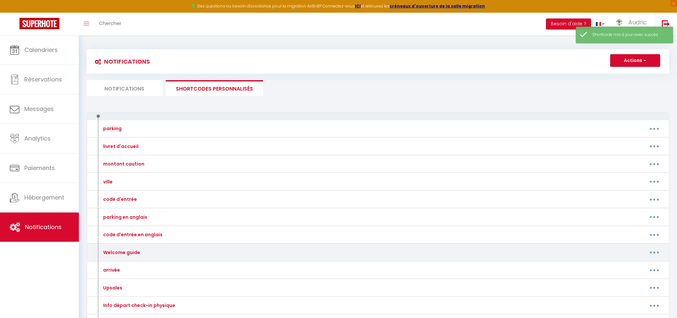
click at [652, 253] on button "button" at bounding box center [654, 252] width 18 height 10
click at [642, 263] on link "Editer" at bounding box center [638, 267] width 48 height 11
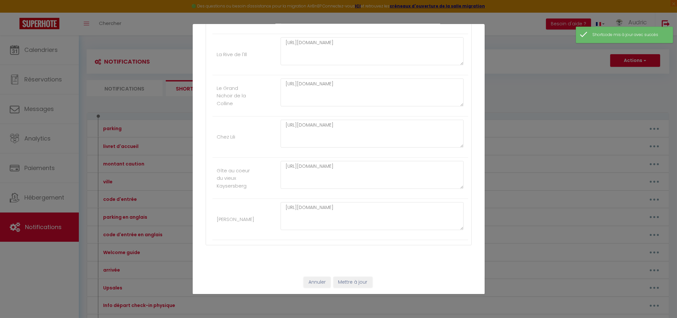
scroll to position [1119, 0]
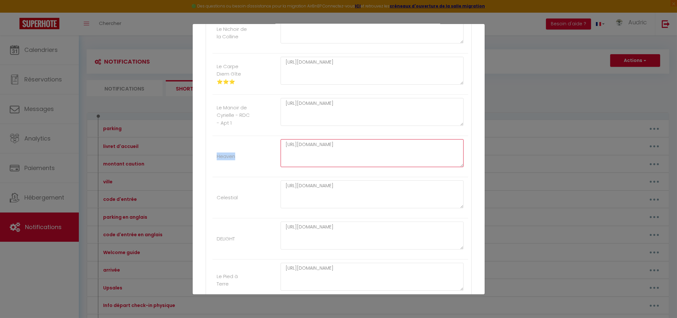
click at [298, 149] on textarea "[URL][DOMAIN_NAME]" at bounding box center [372, 153] width 183 height 28
paste textarea "[DOMAIN_NAME][URL]"
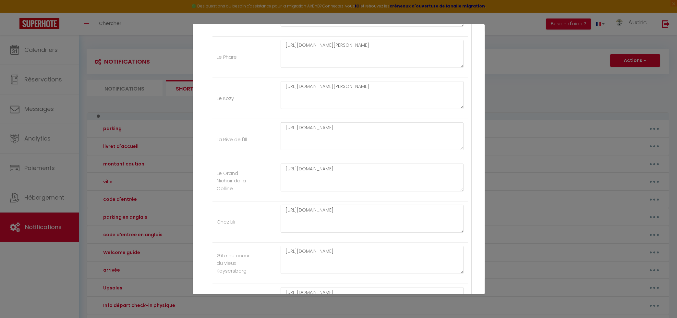
scroll to position [1730, 0]
click at [372, 283] on button "Mettre à jour" at bounding box center [353, 282] width 39 height 11
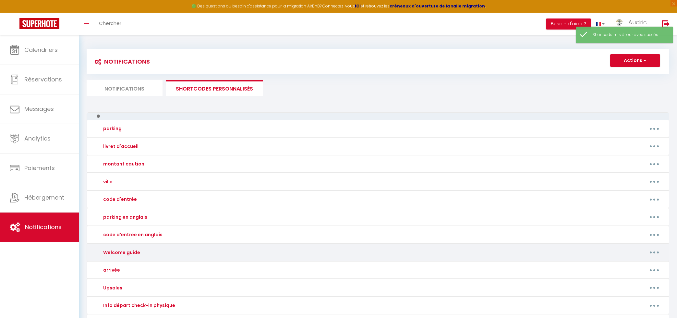
click at [653, 251] on button "button" at bounding box center [654, 252] width 18 height 10
click at [634, 267] on link "Editer" at bounding box center [638, 267] width 48 height 11
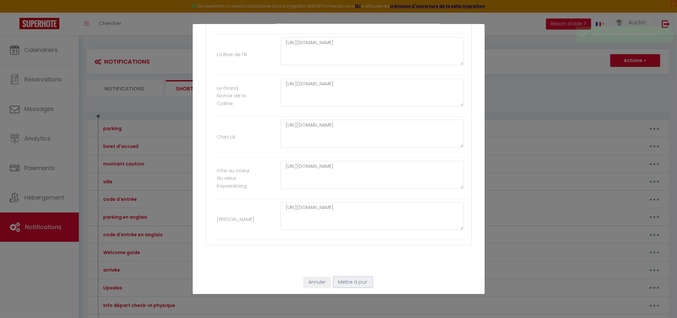
click at [353, 280] on button "Mettre à jour" at bounding box center [353, 282] width 39 height 11
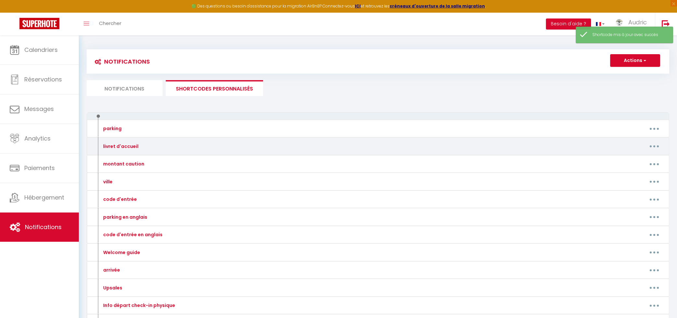
click at [654, 147] on icon "button" at bounding box center [655, 146] width 2 height 2
click at [642, 156] on link "Editer" at bounding box center [638, 160] width 48 height 11
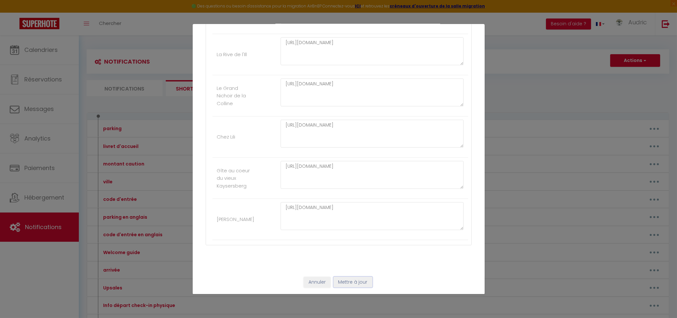
click at [344, 285] on button "Mettre à jour" at bounding box center [353, 282] width 39 height 11
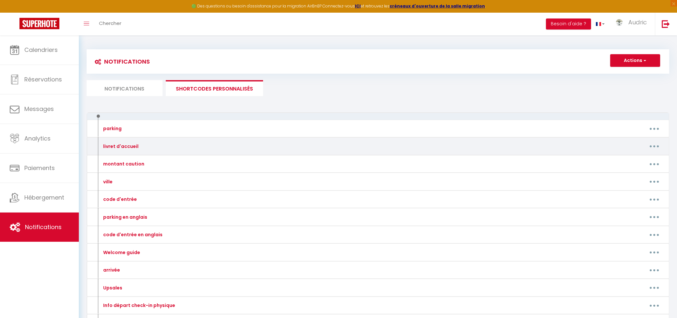
drag, startPoint x: 654, startPoint y: 143, endPoint x: 652, endPoint y: 146, distance: 3.7
click at [654, 144] on button "button" at bounding box center [654, 146] width 18 height 10
click at [636, 160] on link "Editer" at bounding box center [638, 160] width 48 height 11
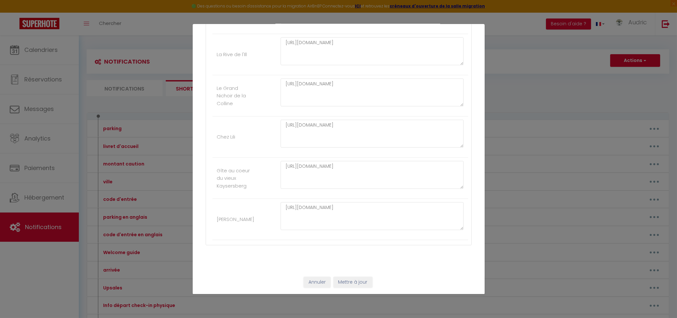
scroll to position [1107, 0]
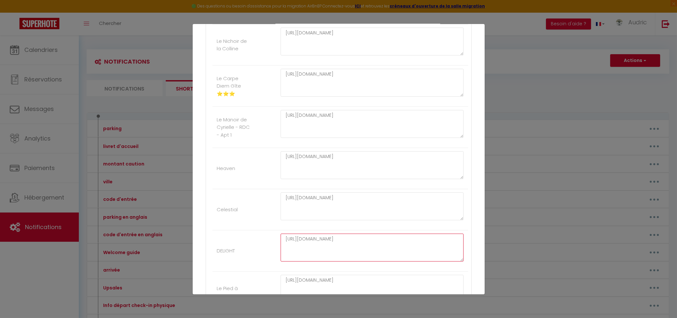
click at [334, 245] on textarea "[URL][DOMAIN_NAME]" at bounding box center [372, 248] width 183 height 28
paste textarea "[DOMAIN_NAME][URL]"
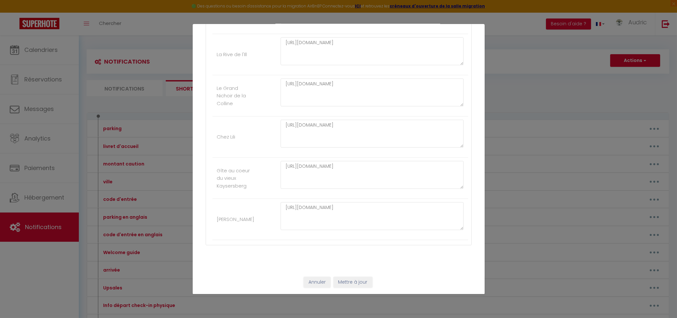
scroll to position [1730, 0]
click at [356, 284] on button "Mettre à jour" at bounding box center [353, 282] width 39 height 11
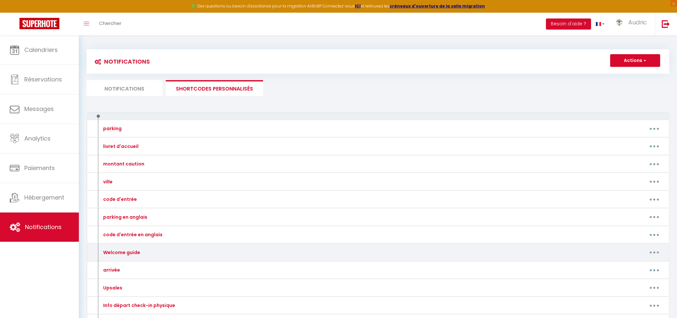
click at [652, 251] on button "button" at bounding box center [654, 252] width 18 height 10
click at [616, 264] on link "Editer" at bounding box center [638, 267] width 48 height 11
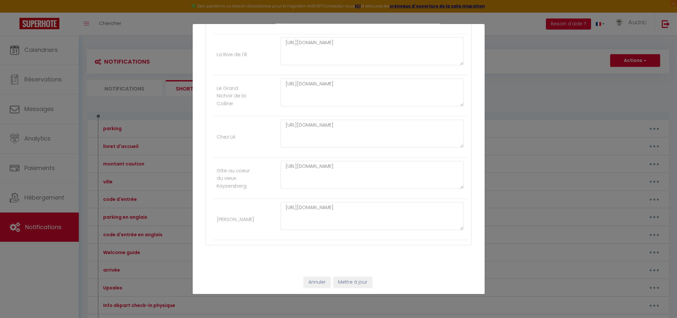
scroll to position [1202, 0]
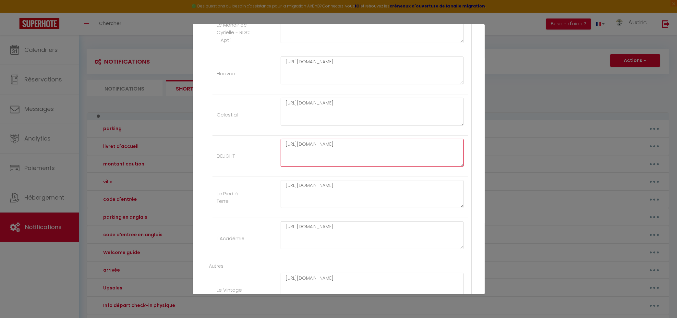
click at [327, 147] on textarea "[URL][DOMAIN_NAME]" at bounding box center [372, 153] width 183 height 28
paste textarea "[DOMAIN_NAME][URL]"
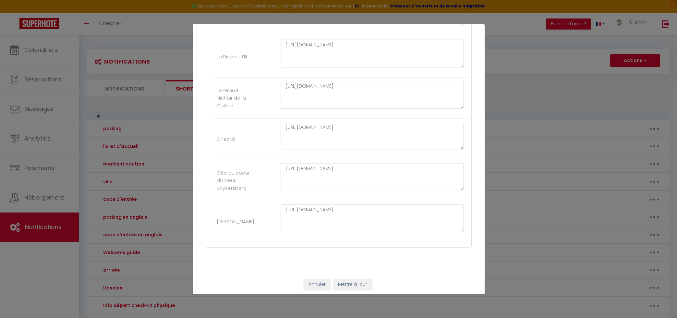
scroll to position [1730, 0]
click at [360, 282] on button "Mettre à jour" at bounding box center [353, 282] width 39 height 11
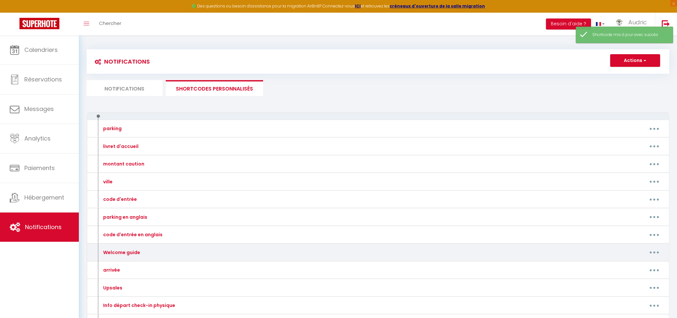
click at [656, 249] on button "button" at bounding box center [654, 252] width 18 height 10
click at [620, 263] on link "Editer" at bounding box center [638, 267] width 48 height 11
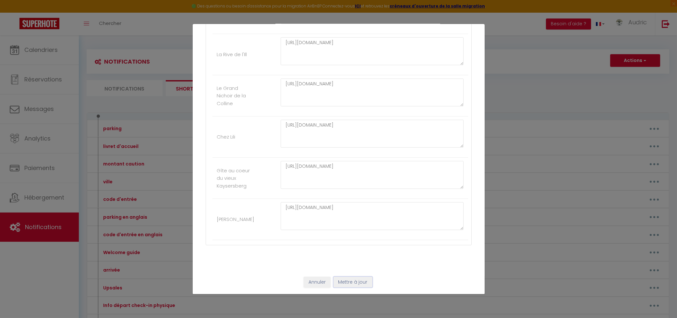
click at [346, 283] on button "Mettre à jour" at bounding box center [353, 282] width 39 height 11
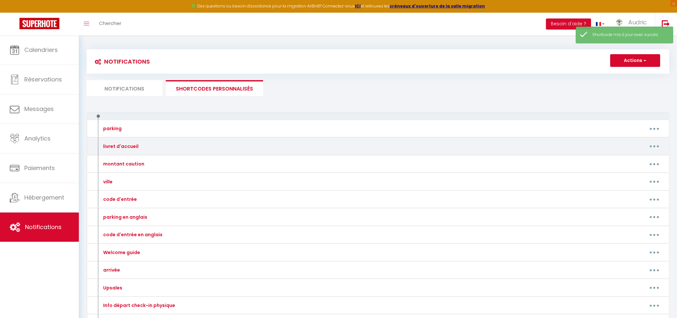
click at [653, 141] on button "button" at bounding box center [654, 146] width 18 height 10
click at [631, 159] on link "Editer" at bounding box center [638, 160] width 48 height 11
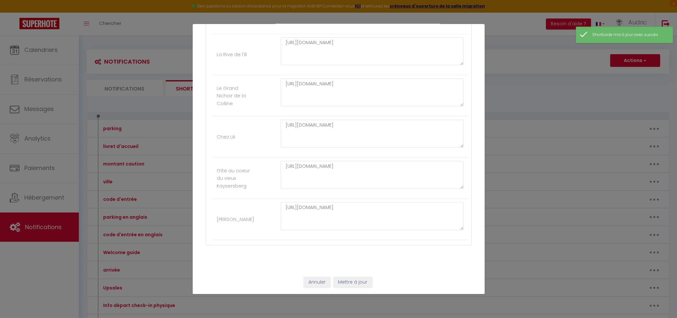
scroll to position [1202, 0]
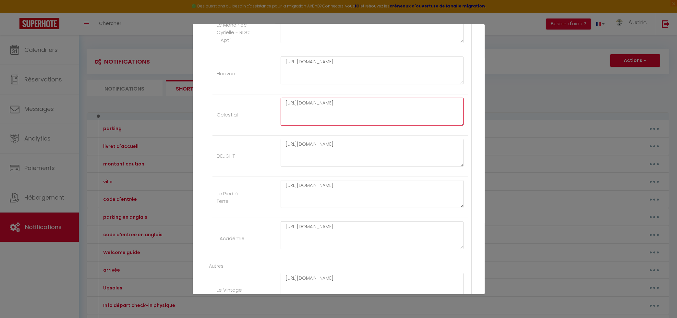
click at [357, 106] on textarea "[URL][DOMAIN_NAME]" at bounding box center [372, 112] width 183 height 28
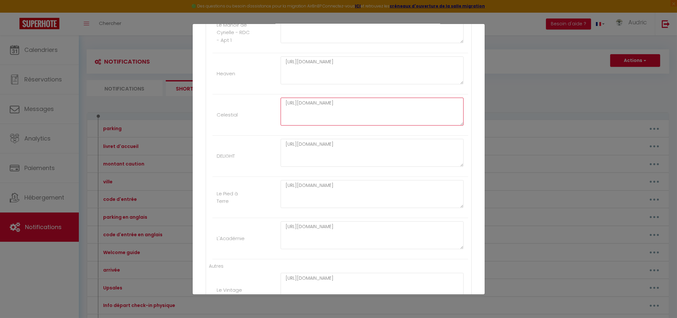
paste textarea "[DOMAIN_NAME][URL]"
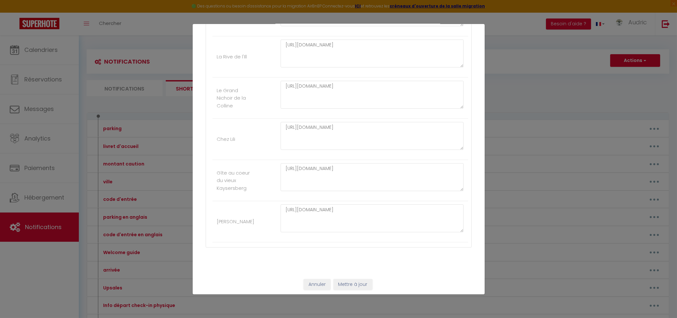
scroll to position [1730, 0]
click at [362, 280] on button "Mettre à jour" at bounding box center [353, 282] width 39 height 11
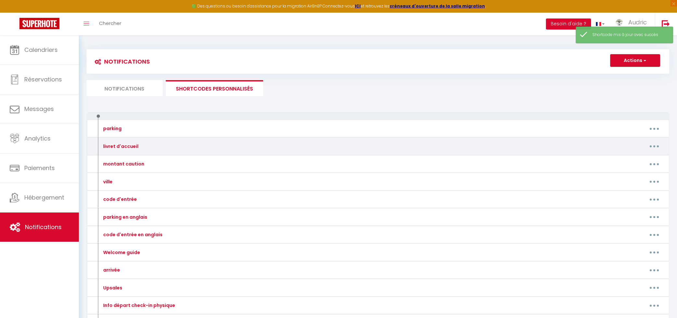
click at [647, 146] on button "button" at bounding box center [654, 146] width 18 height 10
click at [642, 157] on link "Editer" at bounding box center [638, 160] width 48 height 11
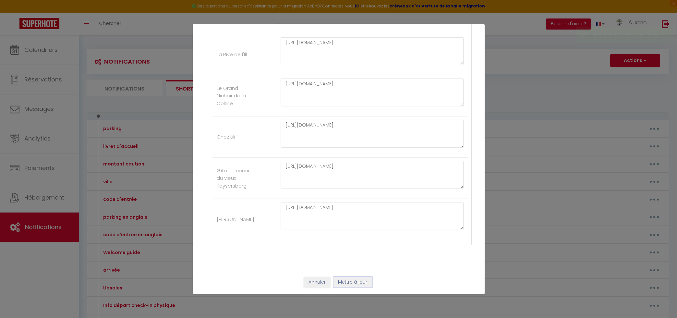
click at [354, 282] on button "Mettre à jour" at bounding box center [353, 282] width 39 height 11
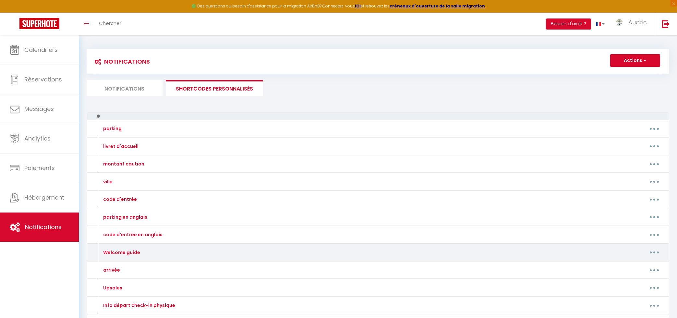
click at [656, 251] on button "button" at bounding box center [654, 252] width 18 height 10
click at [642, 263] on link "Editer" at bounding box center [638, 267] width 48 height 11
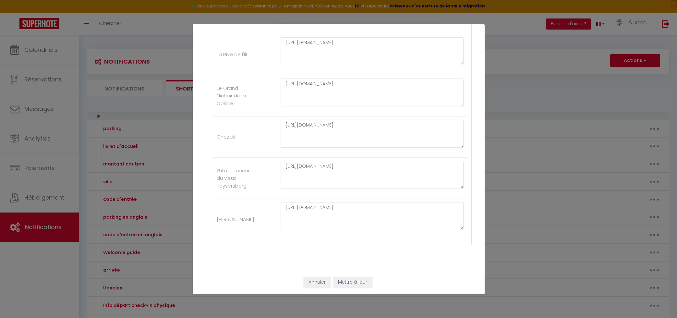
scroll to position [1161, 0]
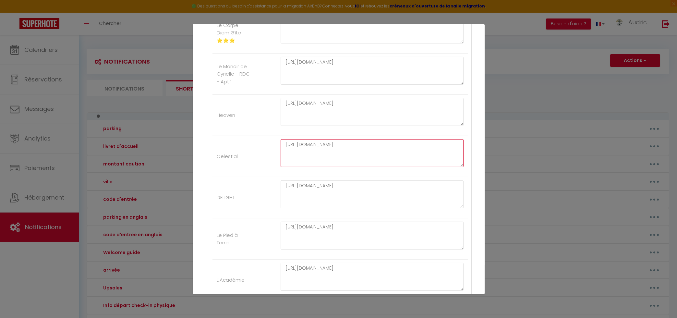
click at [313, 152] on textarea "[URL][DOMAIN_NAME]" at bounding box center [372, 153] width 183 height 28
paste textarea "[DOMAIN_NAME][URL]"
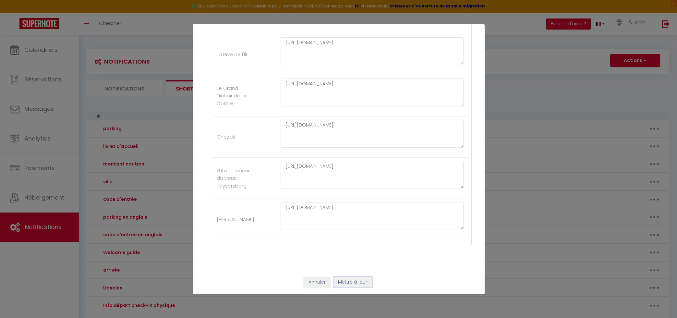
click at [366, 284] on button "Mettre à jour" at bounding box center [353, 282] width 39 height 11
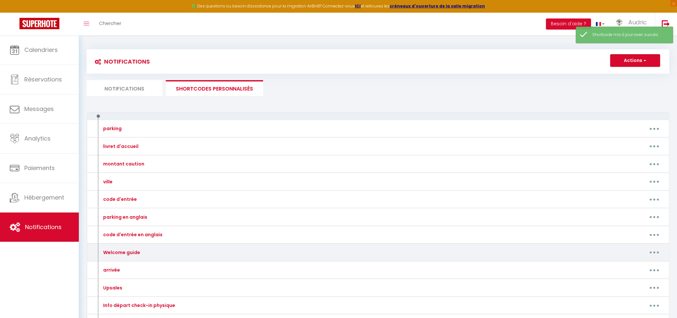
click at [654, 255] on button "button" at bounding box center [654, 252] width 18 height 10
click at [641, 264] on link "Editer" at bounding box center [638, 267] width 48 height 11
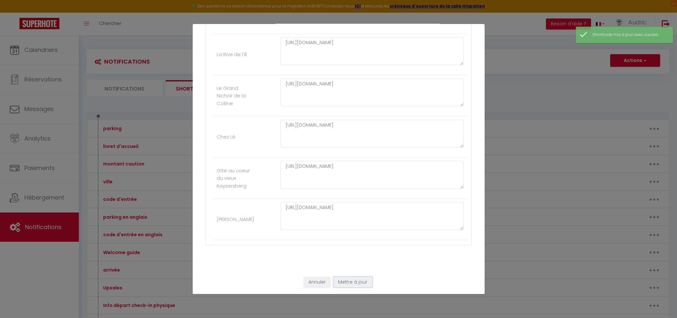
click at [351, 286] on button "Mettre à jour" at bounding box center [353, 282] width 39 height 11
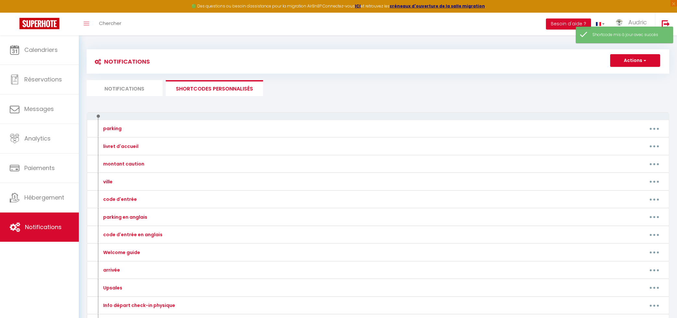
click at [124, 93] on li "Notifications" at bounding box center [125, 88] width 76 height 16
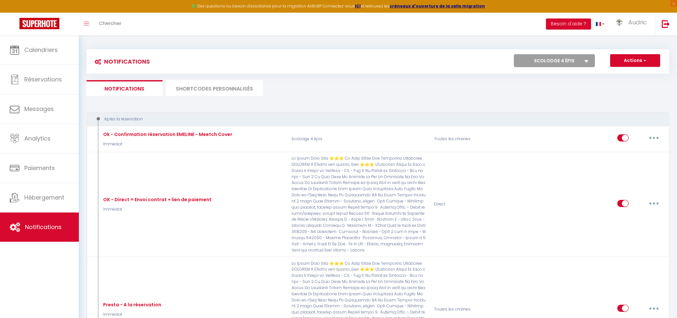
click at [565, 68] on div "Actions Nouvelle Notification Exporter Importer Tous les apparts Le Carpe Diem …" at bounding box center [451, 61] width 436 height 15
click at [514, 54] on select "Tous les apparts Le Carpe Diem Gîte ⭐⭐⭐ Le Vintage Le Manoir de Cyrielle - RDC …" at bounding box center [554, 60] width 81 height 13
click option "Tous les apparts" at bounding box center [0, 0] width 0 height 0
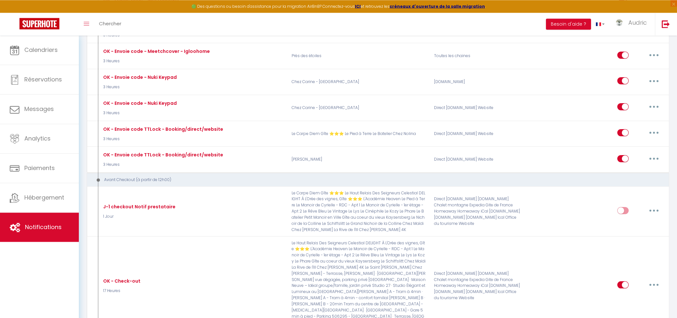
scroll to position [1426, 0]
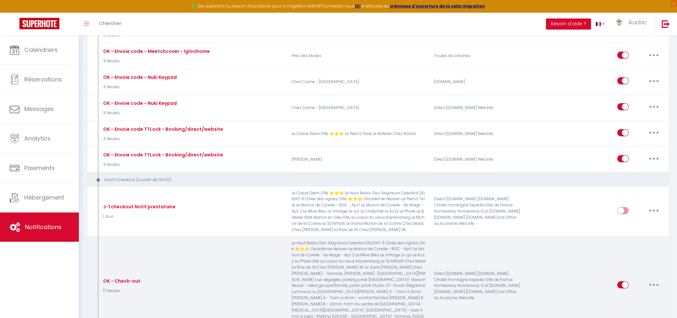
click at [655, 280] on button "button" at bounding box center [654, 285] width 18 height 10
click at [629, 306] on link "Dupliquer" at bounding box center [637, 311] width 48 height 11
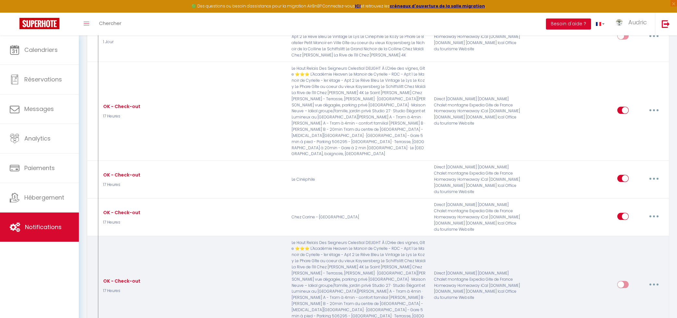
scroll to position [1496, 0]
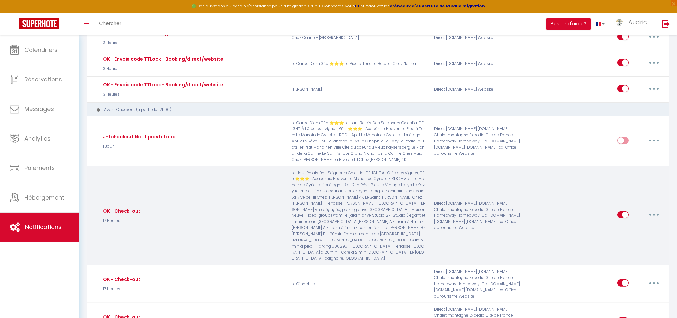
click at [654, 210] on button "button" at bounding box center [654, 215] width 18 height 10
click at [643, 224] on link "Editer" at bounding box center [637, 229] width 48 height 11
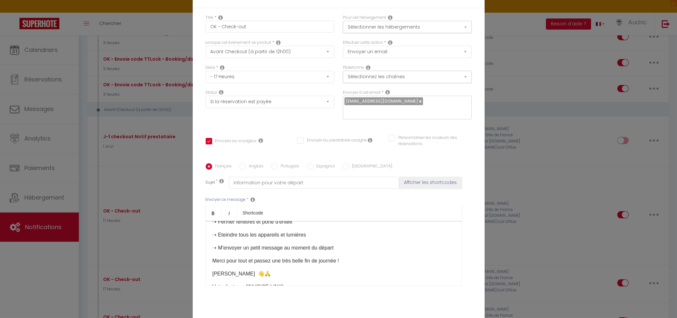
scroll to position [0, 0]
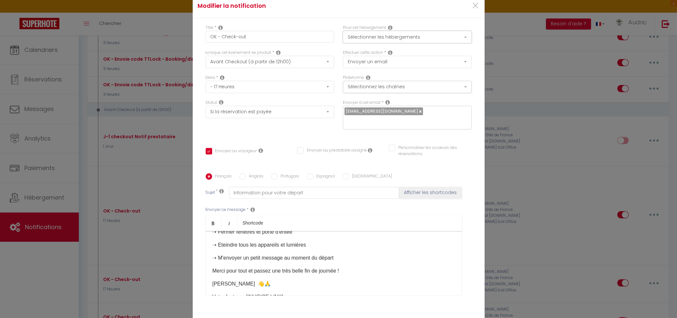
click at [421, 40] on button "Sélectionner les hébergements" at bounding box center [407, 37] width 129 height 12
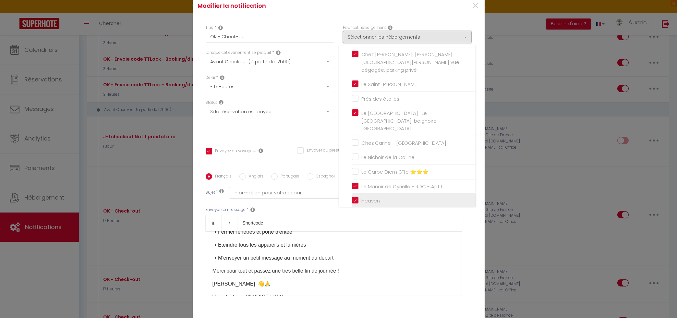
scroll to position [333, 0]
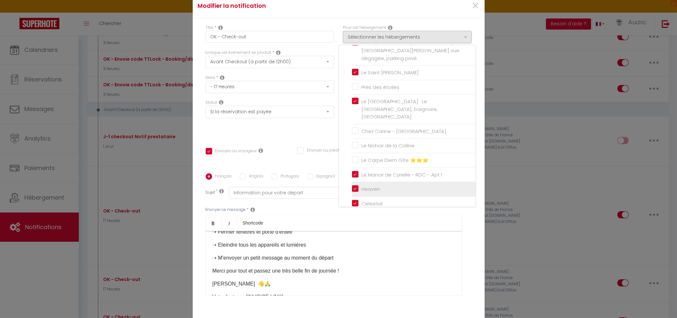
click at [355, 186] on input "Heaven" at bounding box center [414, 189] width 124 height 6
click at [353, 200] on input "Celestial" at bounding box center [414, 203] width 124 height 6
click at [355, 215] on input "DELIGHT" at bounding box center [414, 218] width 124 height 6
click at [299, 122] on div "Statut Aucun Si la réservation est payée Si réservation non payée Si la caution…" at bounding box center [269, 118] width 137 height 37
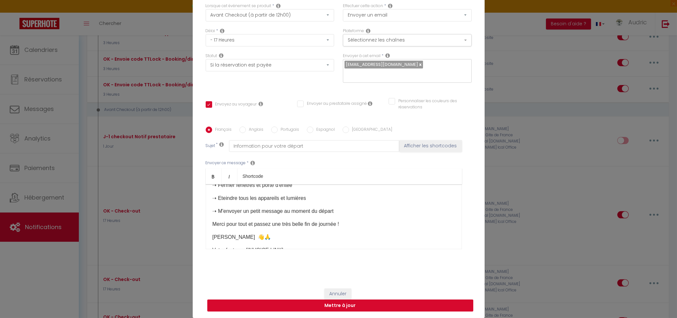
click at [372, 302] on button "Mettre à jour" at bounding box center [340, 306] width 266 height 12
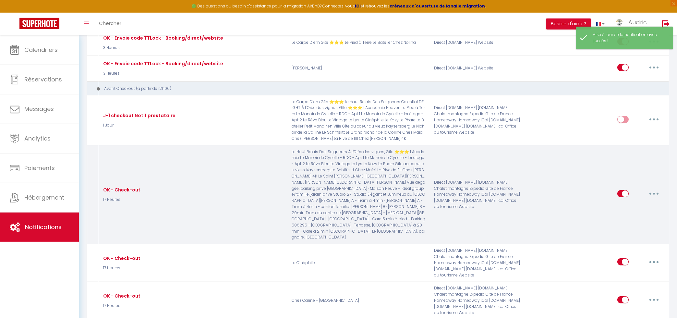
scroll to position [1531, 0]
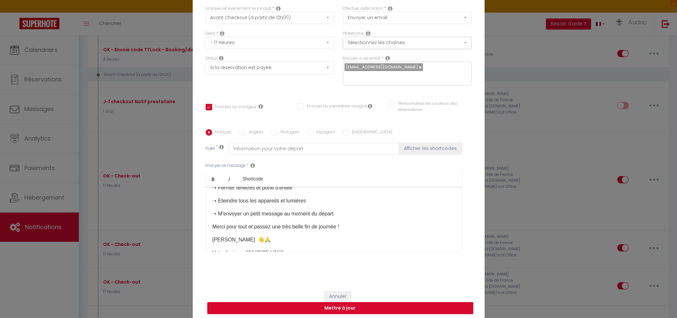
scroll to position [0, 0]
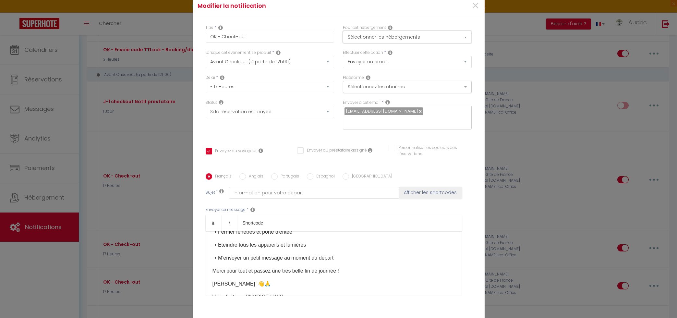
click at [383, 39] on button "Sélectionner les hébergements" at bounding box center [407, 37] width 129 height 12
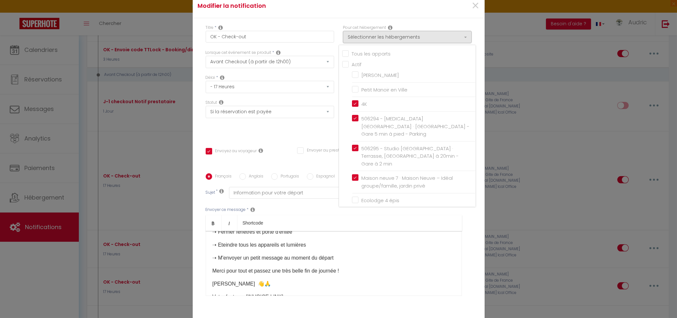
click at [345, 51] on input "Tous les apparts" at bounding box center [408, 53] width 133 height 6
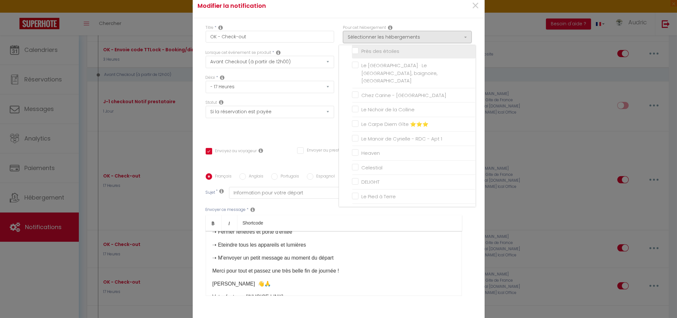
scroll to position [370, 0]
click at [355, 149] on input "Heaven" at bounding box center [414, 152] width 124 height 6
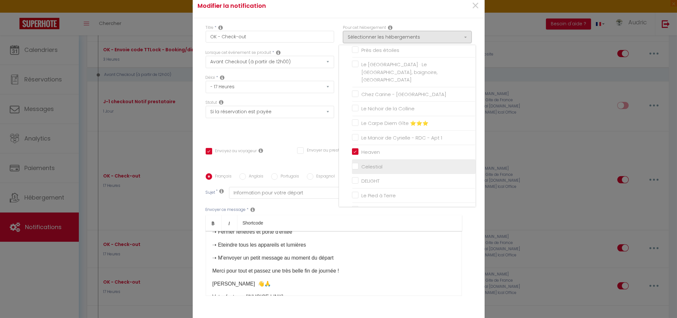
click at [355, 163] on input "Celestial" at bounding box center [414, 166] width 124 height 6
click at [355, 178] on input "DELIGHT" at bounding box center [414, 181] width 124 height 6
click at [301, 133] on div "Statut Aucun Si la réservation est payée Si réservation non payée Si la caution…" at bounding box center [269, 118] width 137 height 37
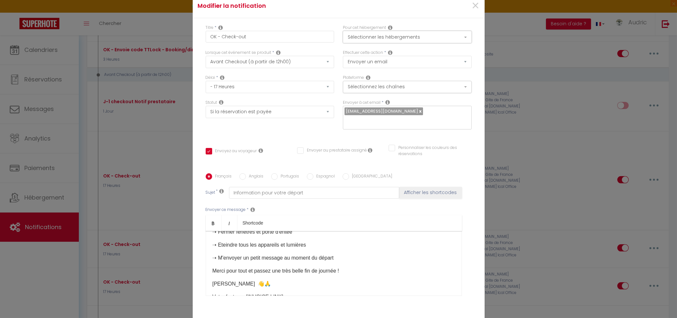
click at [382, 35] on button "Sélectionner les hébergements" at bounding box center [407, 37] width 129 height 12
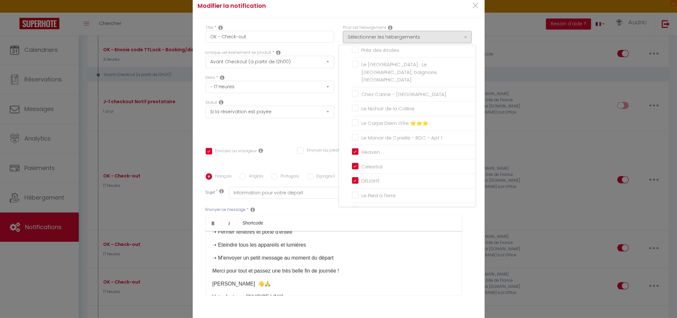
click at [274, 132] on div "Statut Aucun Si la réservation est payée Si réservation non payée Si la caution…" at bounding box center [269, 118] width 137 height 37
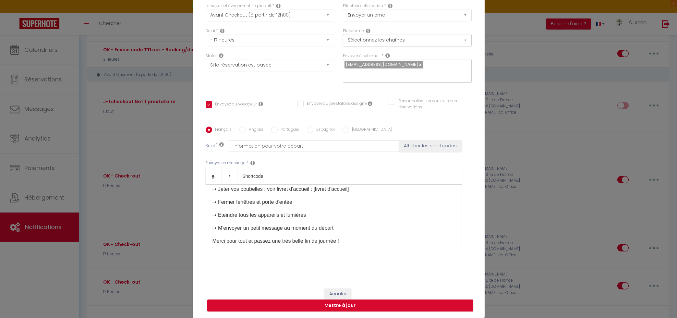
scroll to position [52, 0]
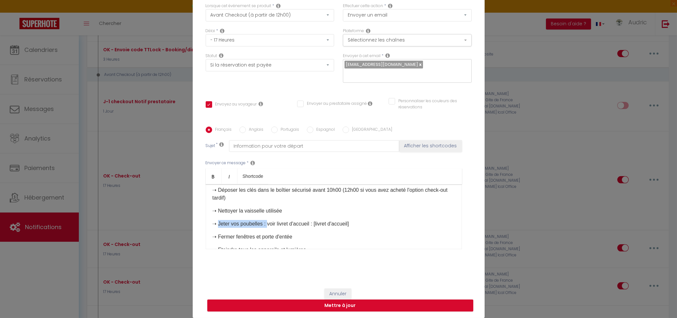
drag, startPoint x: 220, startPoint y: 224, endPoint x: 268, endPoint y: 226, distance: 48.4
click at [268, 226] on p "➝ Jeter vos poubelles : voir livret d'accueil : [livret d'accueil]" at bounding box center [334, 224] width 243 height 8
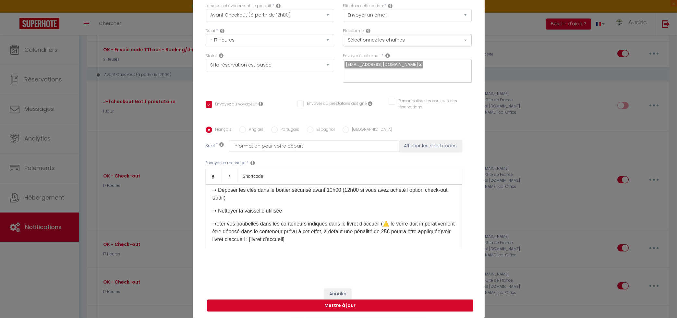
click at [219, 224] on p "➝ eter vos poubelles dans les conteneurs indiqués dans le livret d’accueil (⚠️ …" at bounding box center [334, 231] width 243 height 23
click at [248, 242] on p "➝ J eter vos poubelles dans les conteneurs indiqués dans le livret d’accueil (⚠…" at bounding box center [334, 231] width 243 height 23
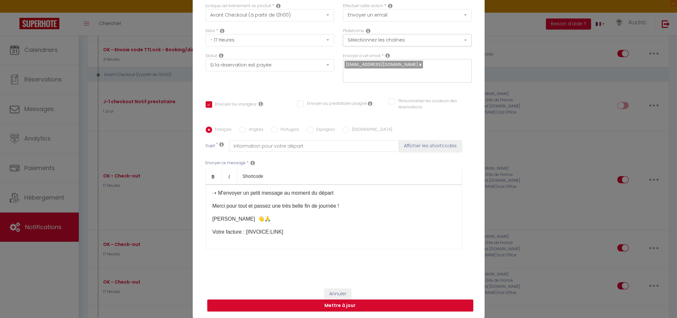
click at [255, 129] on label "Anglais" at bounding box center [255, 130] width 18 height 7
click at [246, 129] on input "Anglais" at bounding box center [242, 130] width 6 height 6
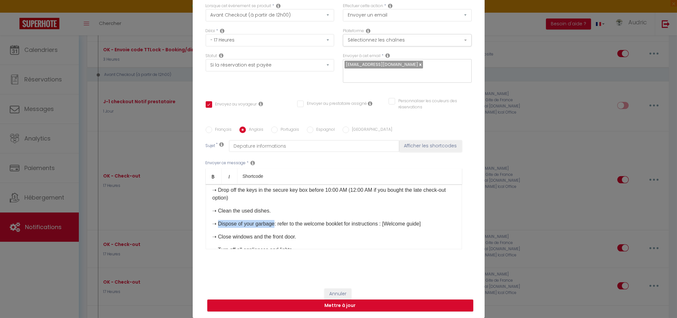
drag, startPoint x: 220, startPoint y: 224, endPoint x: 274, endPoint y: 224, distance: 53.9
click at [274, 224] on p "➝ Dispose of your garbage: refer to the welcome booklet for instructions : [Wel…" at bounding box center [334, 224] width 243 height 8
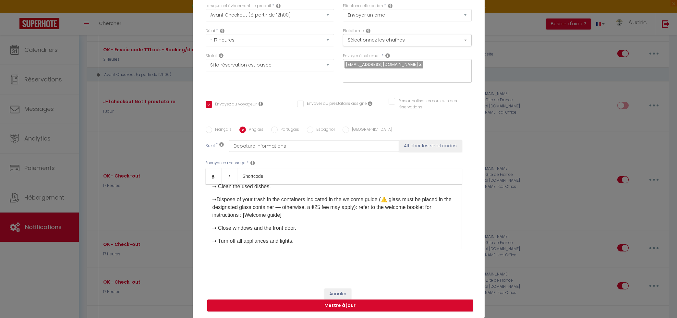
scroll to position [86, 0]
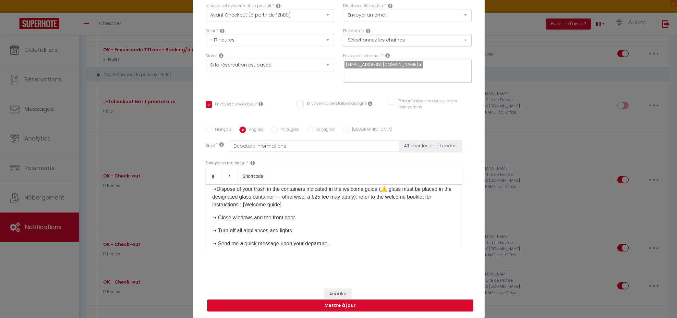
click at [313, 304] on button "Mettre à jour" at bounding box center [340, 306] width 266 height 12
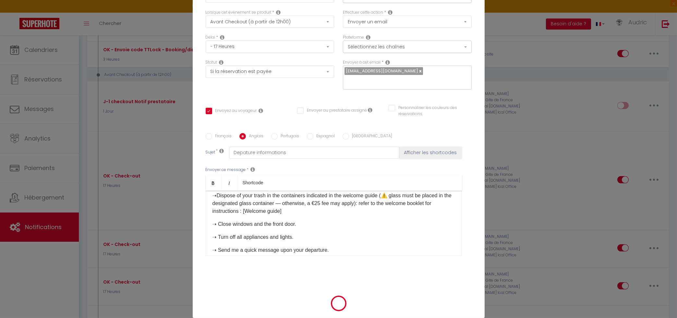
scroll to position [44, 0]
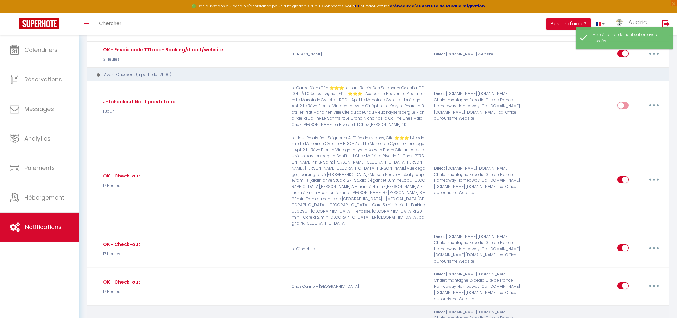
click at [659, 318] on button "button" at bounding box center [654, 323] width 18 height 10
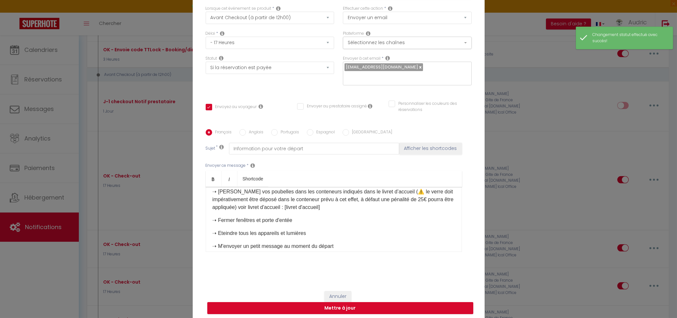
click at [251, 130] on div "Français Anglais Portugais Espagnol Italien Sujet * Information pour votre dépa…" at bounding box center [339, 194] width 266 height 150
click at [252, 136] on label "Anglais" at bounding box center [255, 132] width 18 height 7
click at [246, 136] on input "Anglais" at bounding box center [242, 132] width 6 height 6
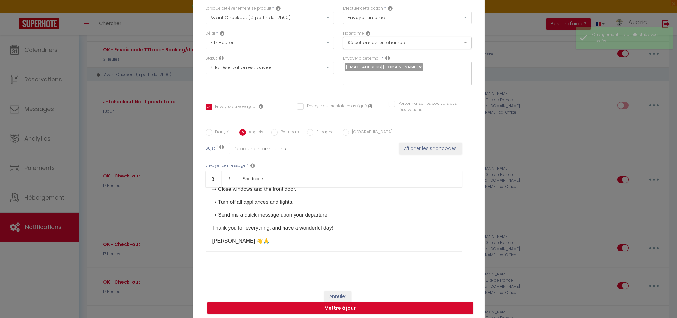
scroll to position [137, 0]
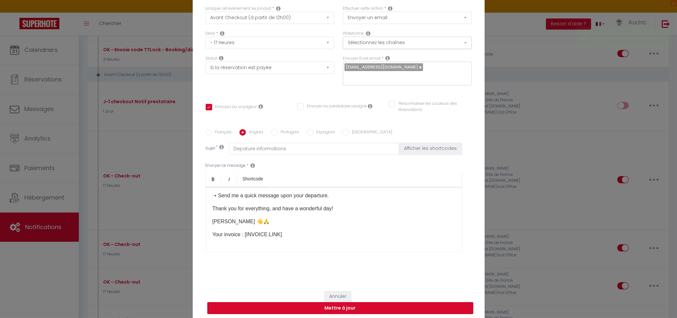
click at [325, 304] on button "Mettre à jour" at bounding box center [340, 308] width 266 height 12
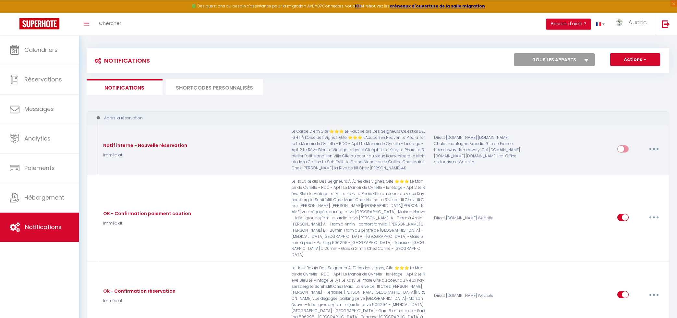
scroll to position [0, 0]
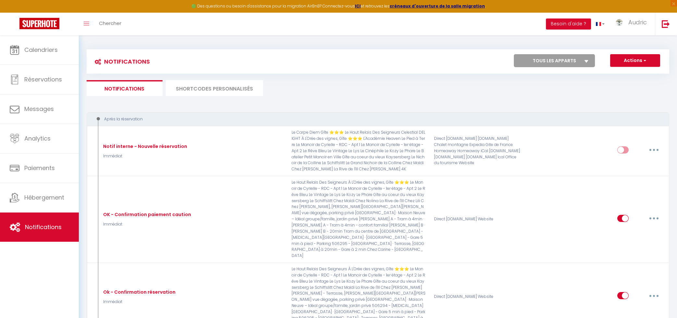
click at [194, 85] on li "SHORTCODES PERSONNALISÉS" at bounding box center [214, 88] width 97 height 16
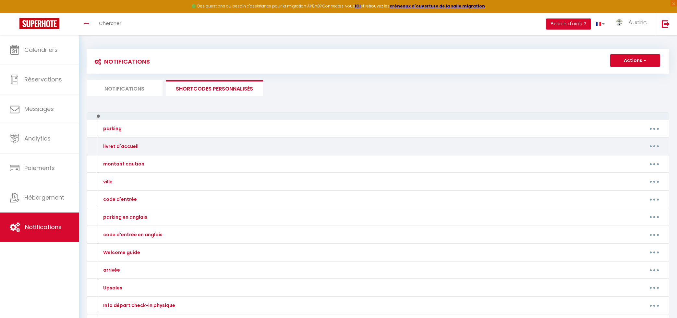
click at [655, 147] on button "button" at bounding box center [654, 146] width 18 height 10
click at [643, 156] on link "Editer" at bounding box center [638, 160] width 48 height 11
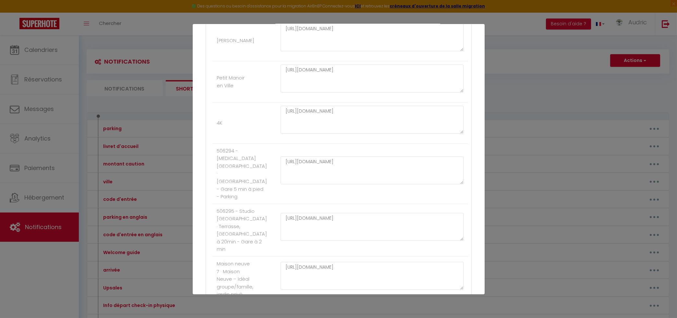
scroll to position [1240, 0]
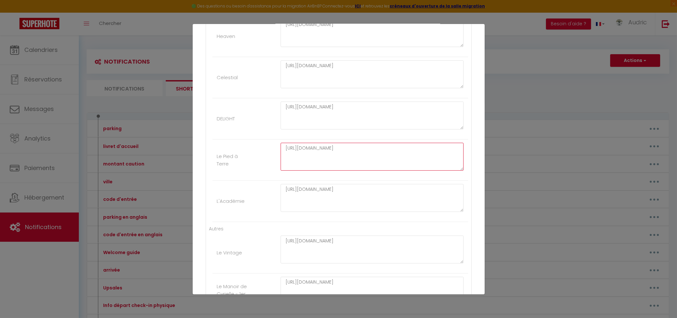
click at [338, 152] on textarea "[URL][DOMAIN_NAME]" at bounding box center [372, 157] width 183 height 28
paste textarea "[DOMAIN_NAME][URL]"
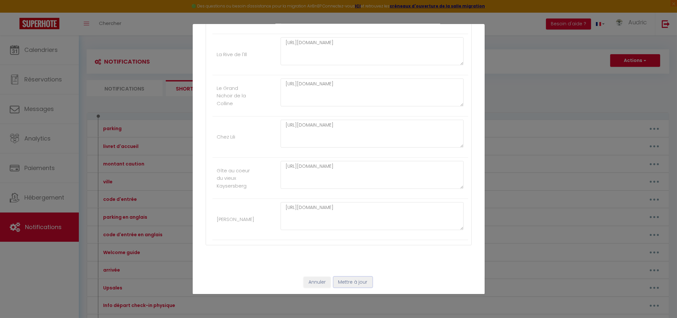
click at [353, 285] on button "Mettre à jour" at bounding box center [353, 282] width 39 height 11
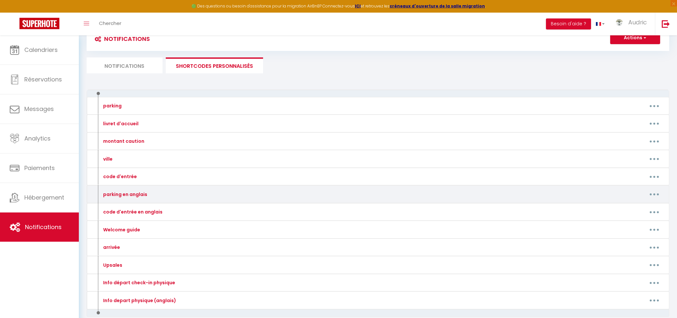
scroll to position [35, 0]
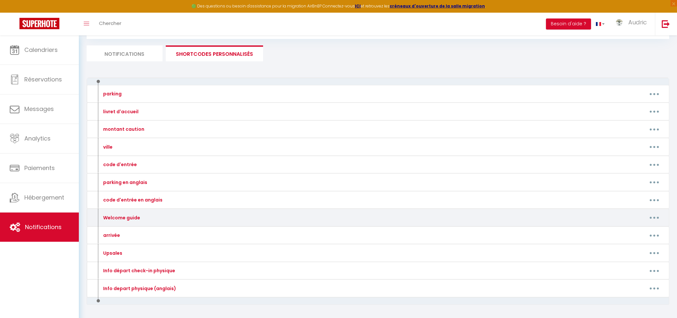
click at [660, 215] on button "button" at bounding box center [654, 218] width 18 height 10
click at [645, 224] on div "Welcome guide Editer Supprimer" at bounding box center [378, 218] width 583 height 18
click at [653, 219] on button "button" at bounding box center [654, 218] width 18 height 10
click at [645, 232] on link "Editer" at bounding box center [638, 232] width 48 height 11
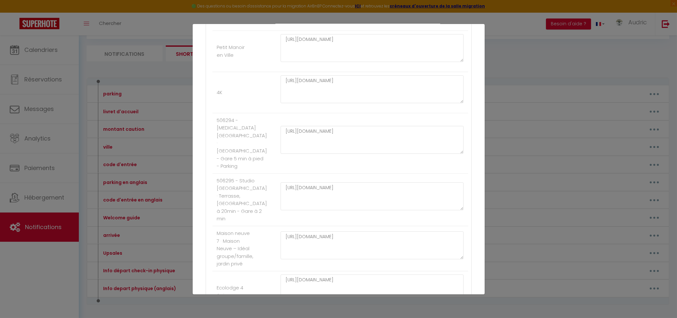
scroll to position [1240, 0]
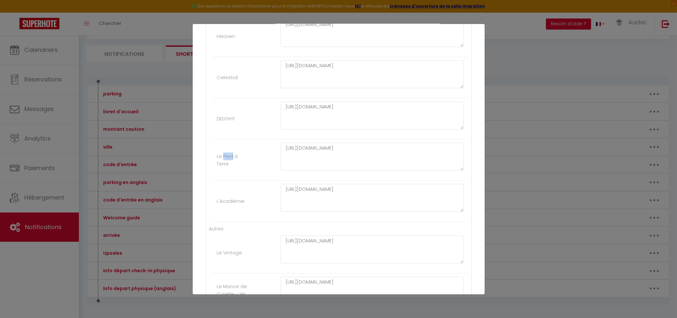
click at [346, 136] on div "[URL][DOMAIN_NAME]" at bounding box center [372, 119] width 192 height 34
click at [342, 150] on textarea "[URL][DOMAIN_NAME]" at bounding box center [372, 157] width 183 height 28
paste textarea "[DOMAIN_NAME][URL]"
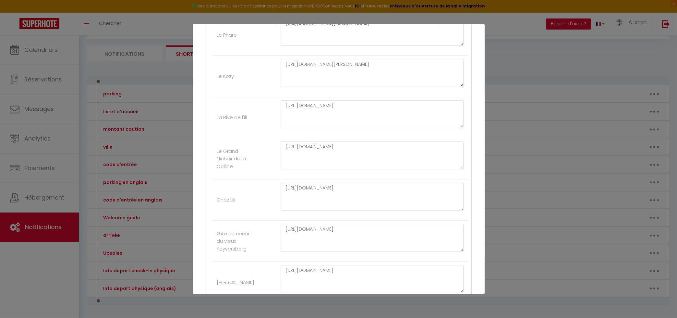
scroll to position [1730, 0]
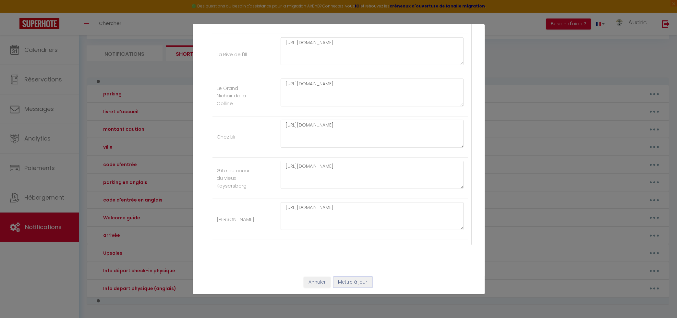
click at [361, 287] on button "Mettre à jour" at bounding box center [353, 282] width 39 height 11
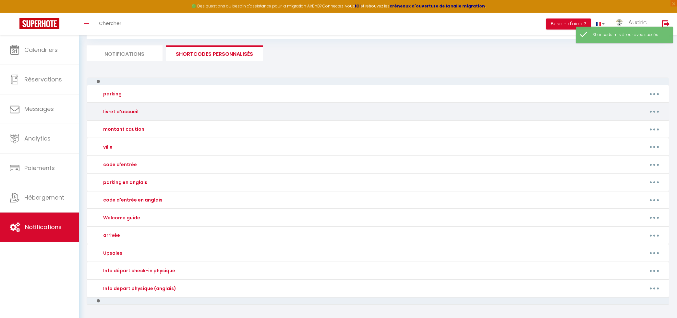
click at [659, 111] on button "button" at bounding box center [654, 111] width 18 height 10
click at [643, 123] on link "Editer" at bounding box center [638, 126] width 48 height 11
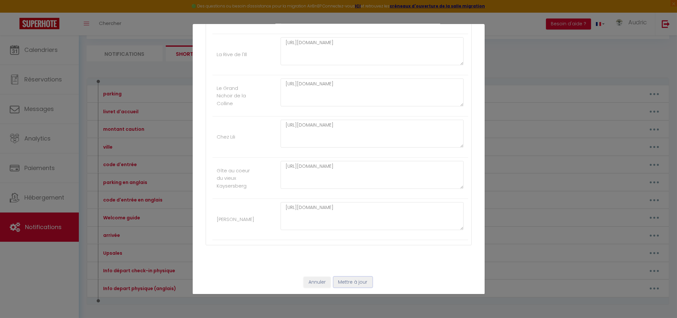
click at [359, 287] on button "Mettre à jour" at bounding box center [353, 282] width 39 height 11
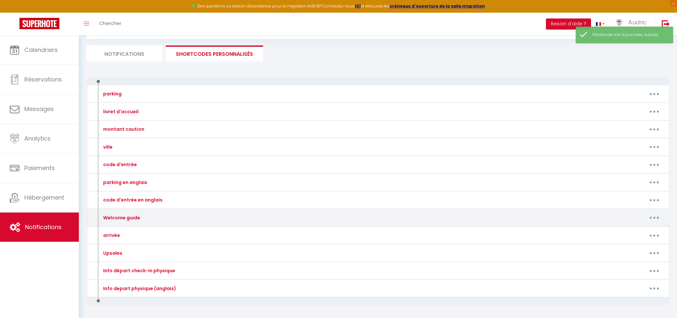
click at [654, 217] on button "button" at bounding box center [654, 218] width 18 height 10
click at [631, 229] on link "Editer" at bounding box center [638, 232] width 48 height 11
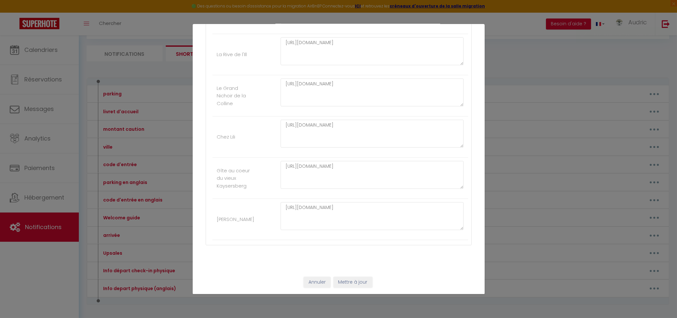
click at [361, 288] on div "Annuler Mettre à jour" at bounding box center [339, 282] width 292 height 24
click at [362, 284] on button "Mettre à jour" at bounding box center [353, 282] width 39 height 11
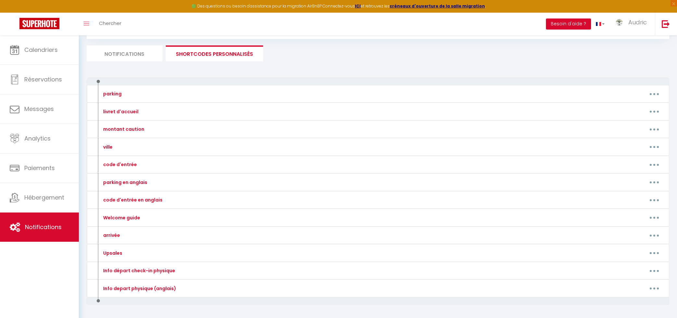
click at [143, 60] on li "Notifications" at bounding box center [125, 53] width 76 height 16
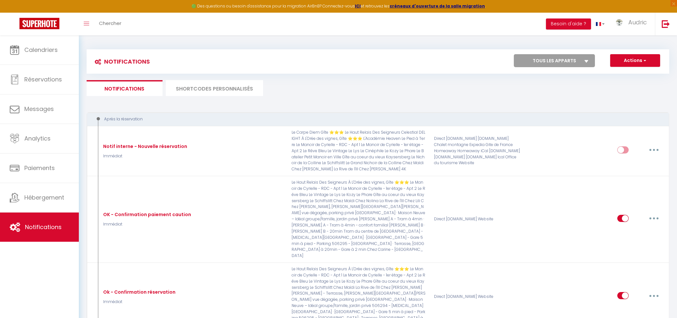
click at [583, 69] on div "Notifications Actions Nouvelle Notification Exporter Importer Tous les apparts …" at bounding box center [378, 61] width 583 height 24
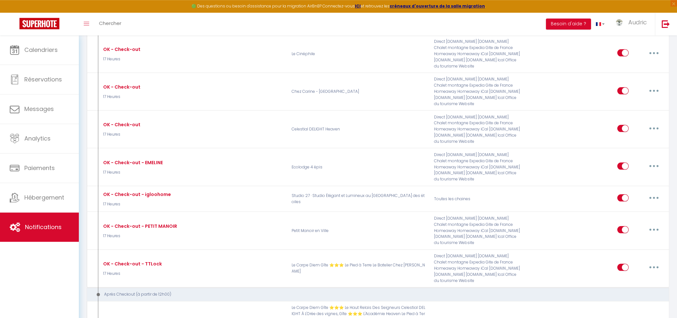
scroll to position [1739, 0]
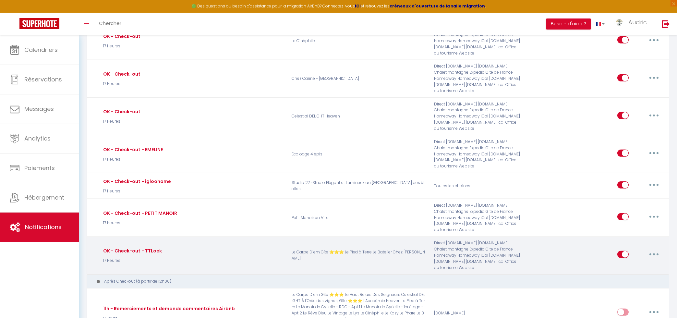
click at [656, 249] on button "button" at bounding box center [654, 254] width 18 height 10
click at [634, 275] on link "Dupliquer" at bounding box center [637, 280] width 48 height 11
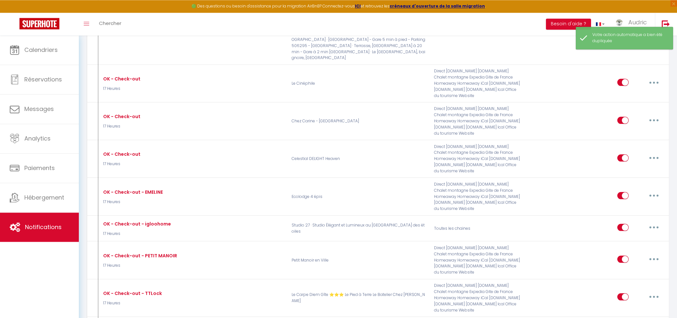
scroll to position [1670, 0]
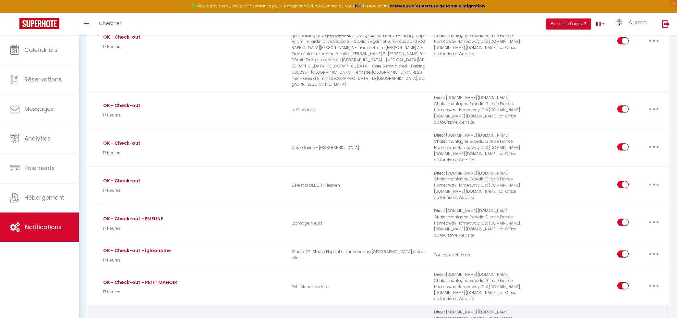
click at [653, 318] on button "button" at bounding box center [654, 323] width 18 height 10
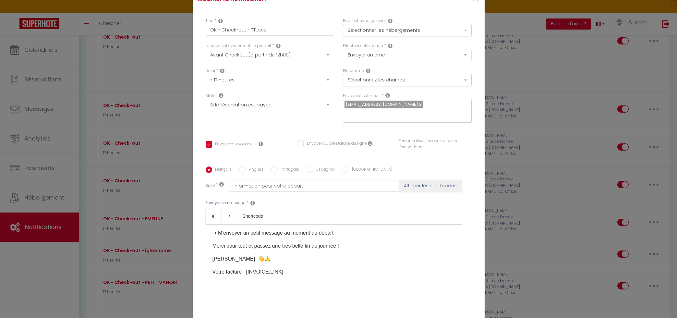
scroll to position [0, 0]
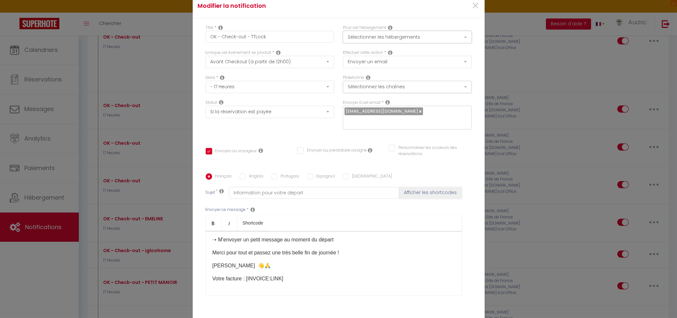
click at [387, 33] on button "Sélectionner les hébergements" at bounding box center [407, 37] width 129 height 12
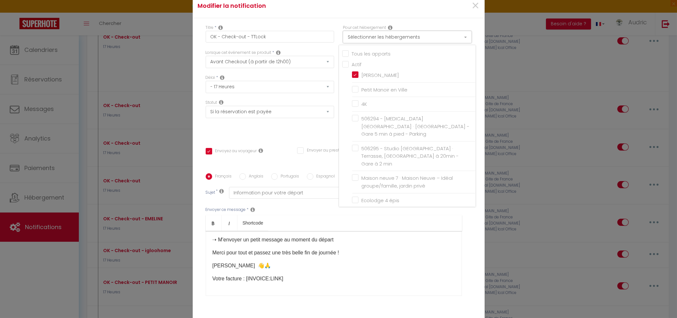
scroll to position [370, 0]
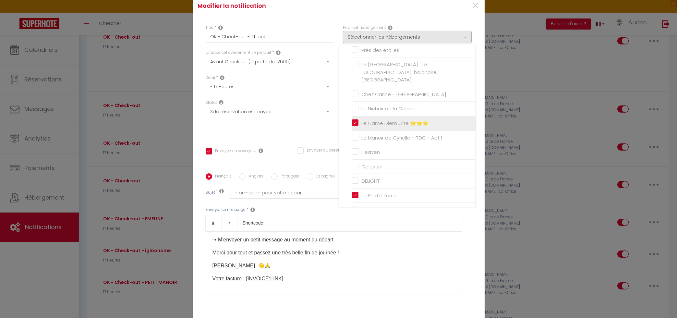
click at [353, 120] on input "Le Carpe Diem Gîte ⭐⭐⭐" at bounding box center [414, 123] width 124 height 6
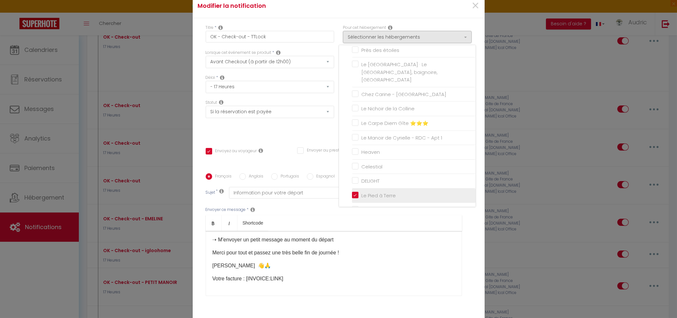
click at [356, 192] on input "Le Pied à Terre" at bounding box center [414, 195] width 124 height 6
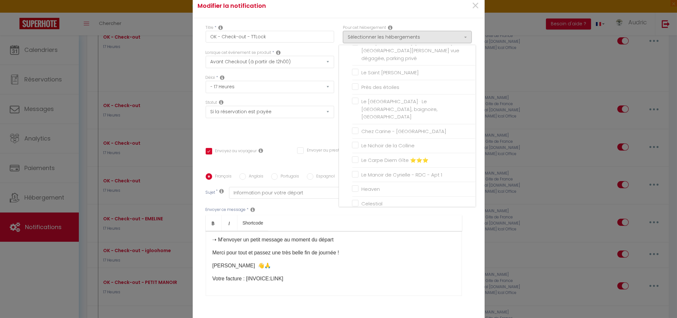
scroll to position [533, 0]
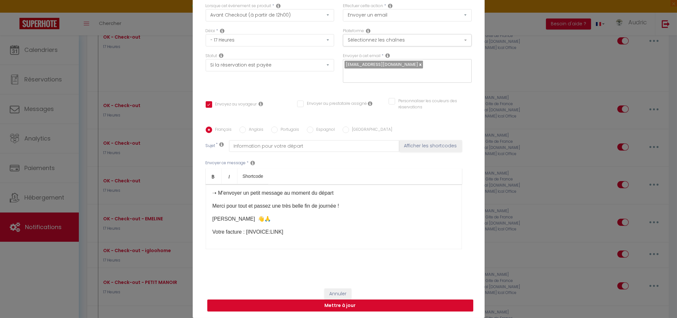
click at [356, 310] on button "Mettre à jour" at bounding box center [340, 306] width 266 height 12
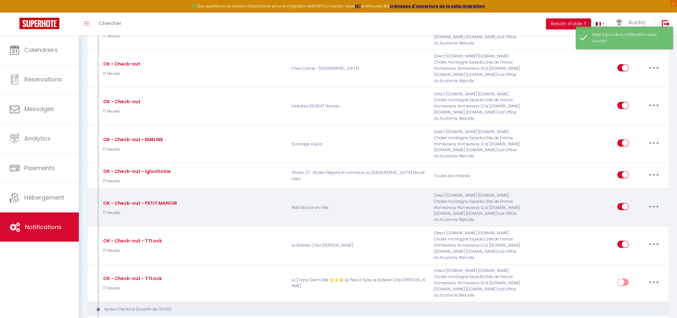
scroll to position [1775, 0]
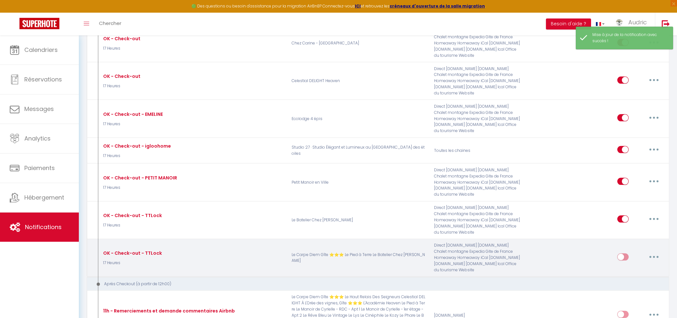
click at [657, 252] on button "button" at bounding box center [654, 257] width 18 height 10
click at [649, 266] on link "Editer" at bounding box center [637, 271] width 48 height 11
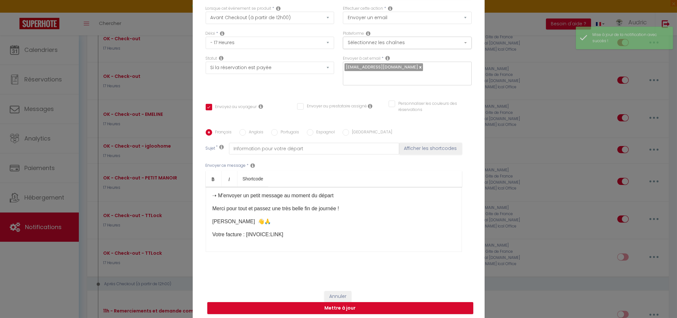
scroll to position [0, 0]
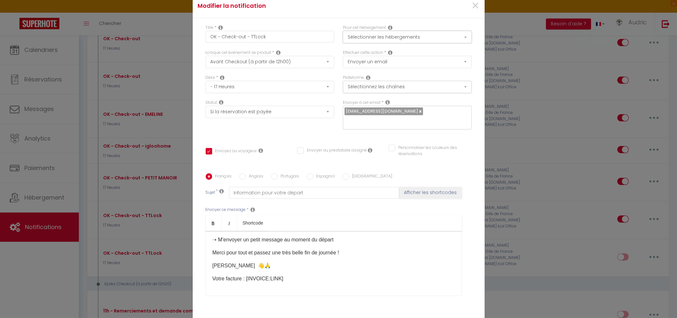
click at [407, 41] on button "Sélectionner les hébergements" at bounding box center [407, 37] width 129 height 12
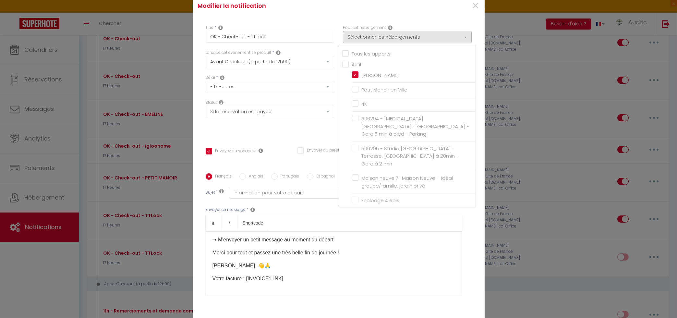
click at [345, 56] on div "Tous les apparts" at bounding box center [408, 53] width 133 height 7
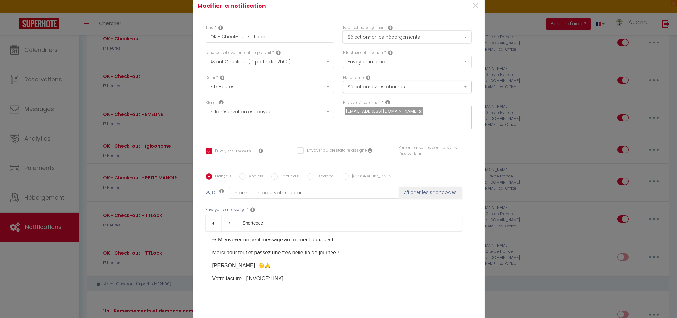
click at [376, 33] on button "Sélectionner les hébergements" at bounding box center [407, 37] width 129 height 12
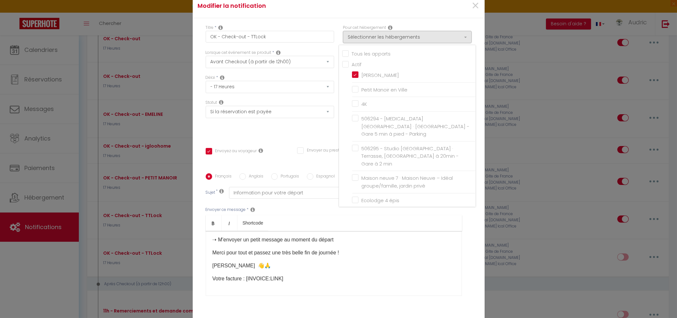
click at [343, 61] on input "Actif" at bounding box center [408, 64] width 133 height 6
click at [343, 62] on input "Actif" at bounding box center [408, 64] width 133 height 6
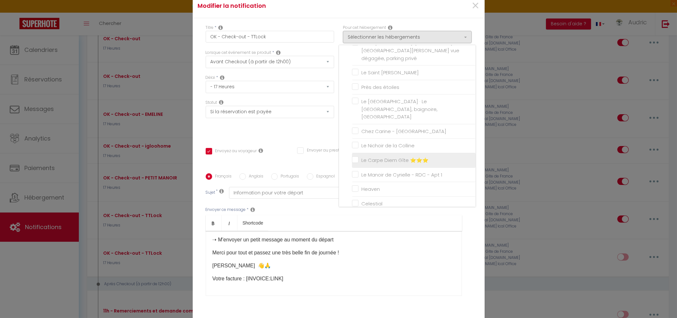
click at [354, 157] on input "Le Carpe Diem Gîte ⭐⭐⭐" at bounding box center [414, 160] width 124 height 6
click at [357, 156] on input "Le Pied à Terre" at bounding box center [414, 159] width 124 height 6
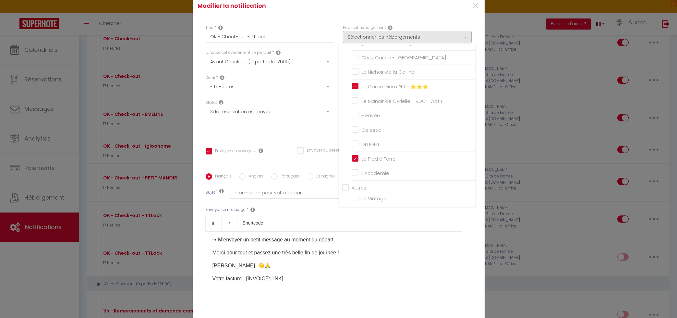
click at [311, 125] on div "Statut Aucun Si la réservation est payée Si réservation non payée Si la caution…" at bounding box center [269, 118] width 137 height 37
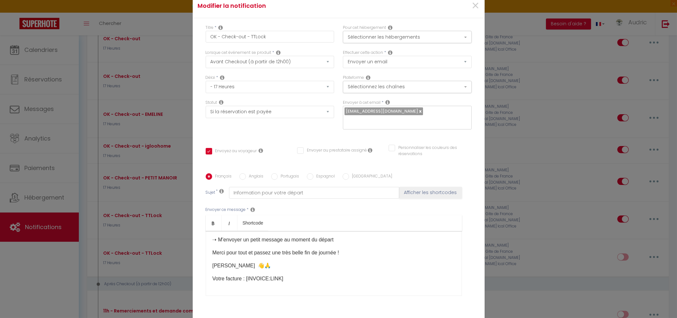
scroll to position [47, 0]
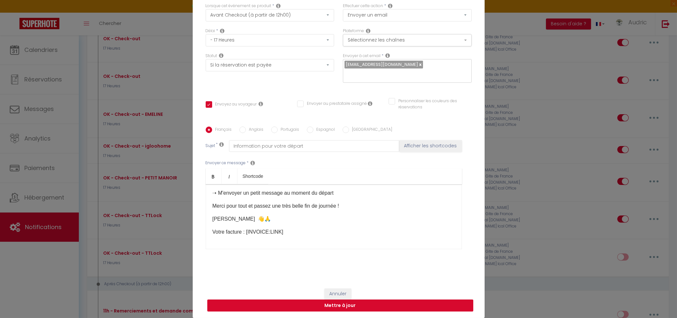
click at [333, 308] on button "Mettre à jour" at bounding box center [340, 306] width 266 height 12
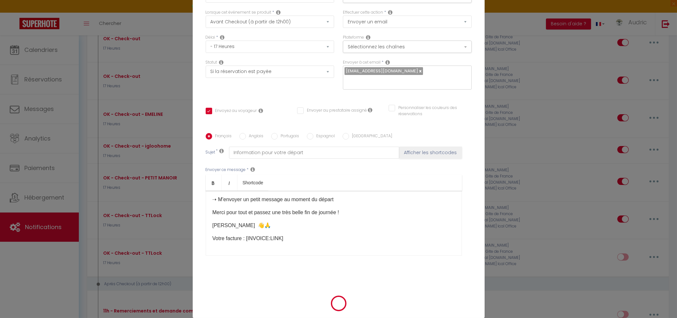
scroll to position [44, 0]
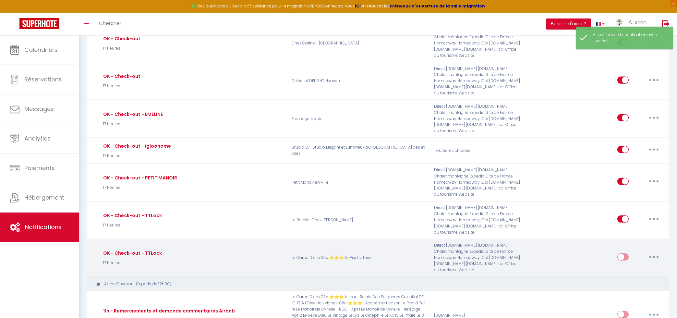
click at [622, 253] on input "checkbox" at bounding box center [622, 258] width 11 height 10
click at [649, 252] on button "button" at bounding box center [654, 257] width 18 height 10
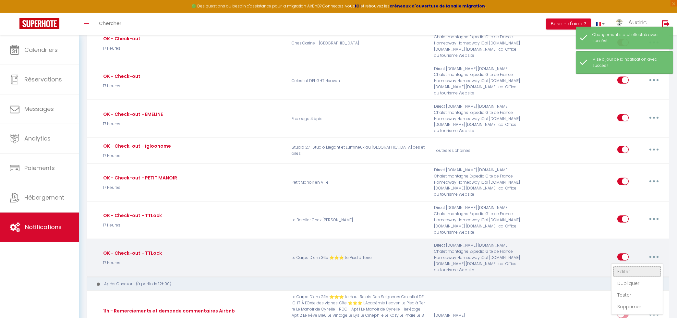
click at [637, 266] on link "Editer" at bounding box center [637, 271] width 48 height 11
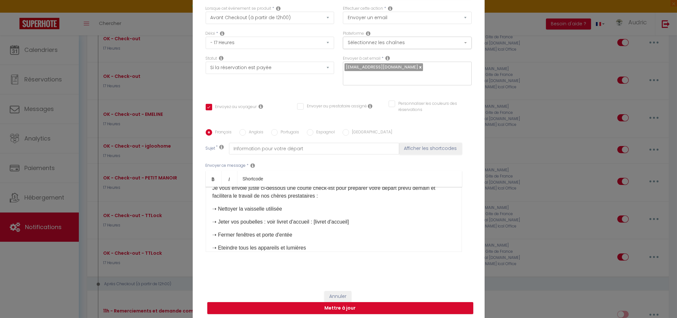
scroll to position [35, 0]
drag, startPoint x: 219, startPoint y: 222, endPoint x: 265, endPoint y: 224, distance: 45.5
click at [265, 224] on p "➝ Jeter vos poubelles : voir livret d'accueil : [livret d'accueil]" at bounding box center [334, 223] width 243 height 8
click at [250, 131] on label "Anglais" at bounding box center [255, 132] width 18 height 7
click at [246, 131] on input "Anglais" at bounding box center [242, 132] width 6 height 6
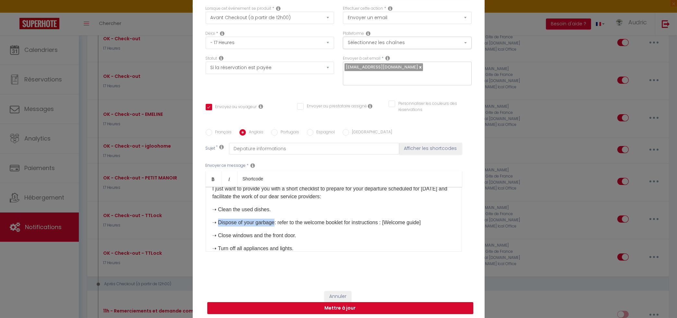
drag, startPoint x: 220, startPoint y: 223, endPoint x: 273, endPoint y: 225, distance: 53.2
click at [273, 225] on p "➝ Dispose of your garbage: refer to the welcome booklet for instructions : [Wel…" at bounding box center [334, 223] width 243 height 8
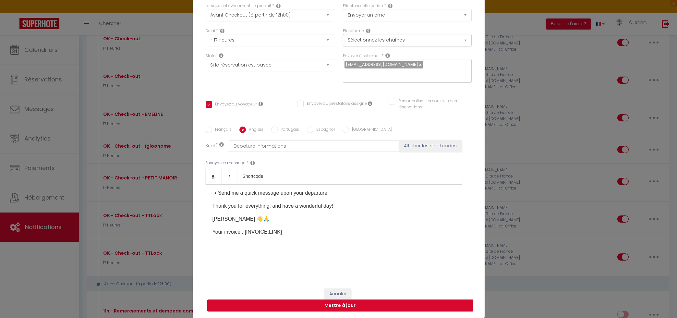
scroll to position [47, 0]
click at [279, 303] on button "Mettre à jour" at bounding box center [340, 306] width 266 height 12
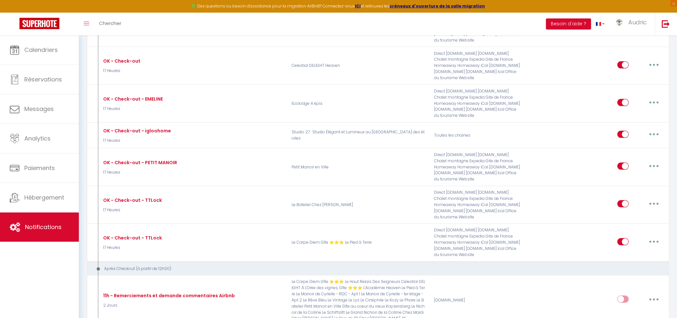
scroll to position [1740, 0]
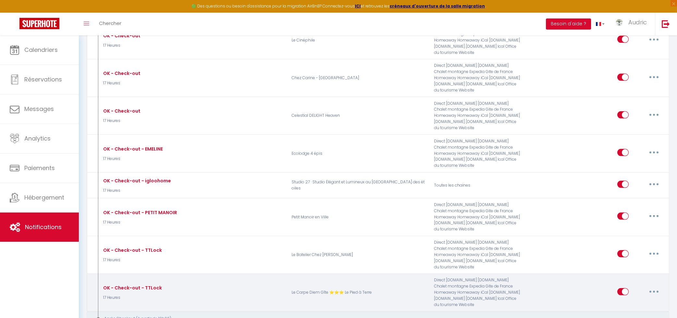
click at [653, 287] on button "button" at bounding box center [654, 292] width 18 height 10
click at [641, 298] on div "Editer Dupliquer Tester Supprimer" at bounding box center [637, 323] width 52 height 51
click at [652, 287] on button "button" at bounding box center [654, 292] width 18 height 10
click at [634, 301] on link "Editer" at bounding box center [637, 306] width 48 height 11
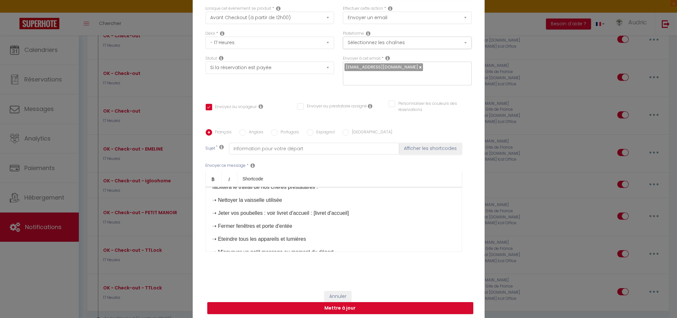
scroll to position [35, 0]
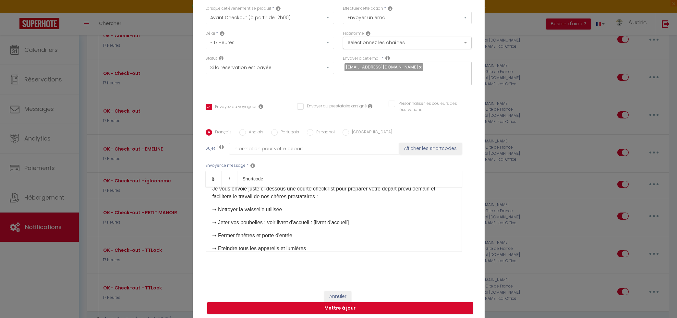
click at [253, 136] on label "Anglais" at bounding box center [255, 132] width 18 height 7
click at [246, 136] on input "Anglais" at bounding box center [242, 132] width 6 height 6
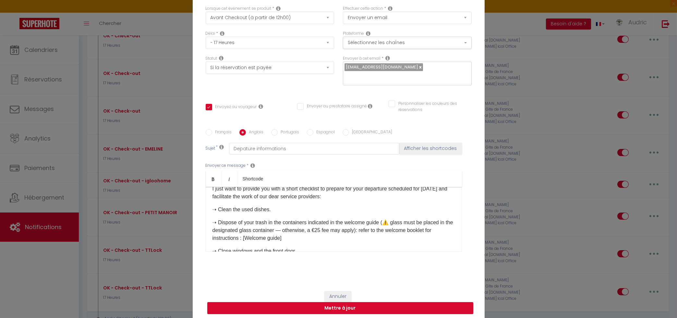
click at [226, 132] on label "Français" at bounding box center [222, 132] width 20 height 7
click at [212, 132] on input "Français" at bounding box center [209, 132] width 6 height 6
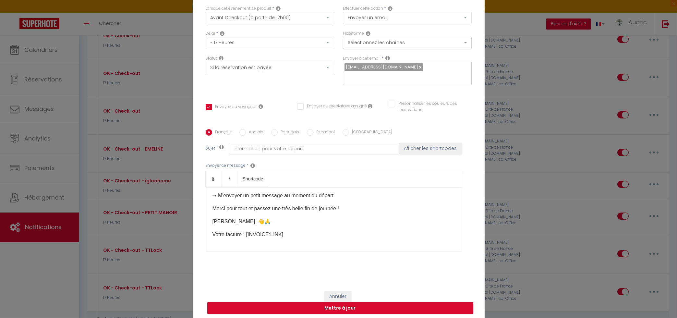
scroll to position [31, 0]
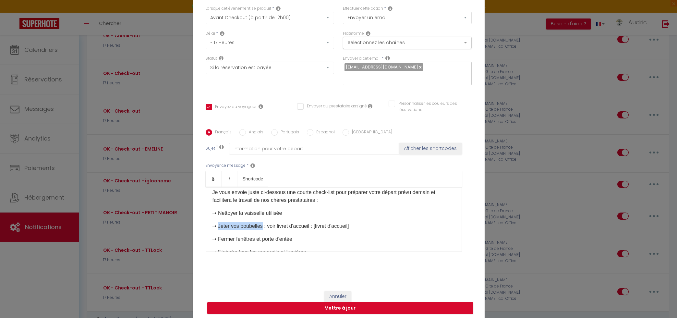
drag, startPoint x: 220, startPoint y: 229, endPoint x: 264, endPoint y: 229, distance: 44.1
click at [264, 229] on p "➝ Jeter vos poubelles : voir livret d'accueil : [livret d'accueil]" at bounding box center [334, 226] width 243 height 8
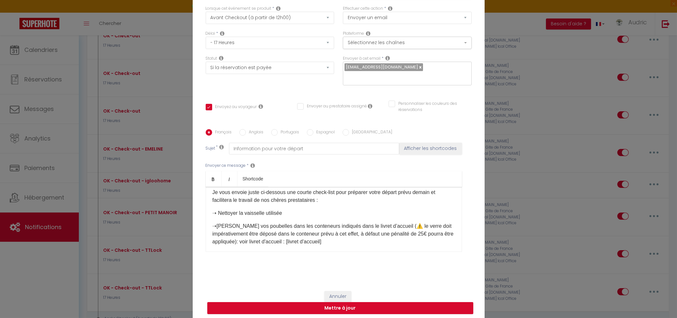
scroll to position [116, 0]
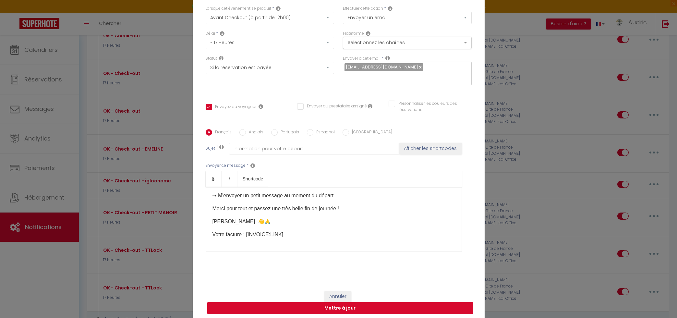
click at [310, 308] on button "Mettre à jour" at bounding box center [340, 308] width 266 height 12
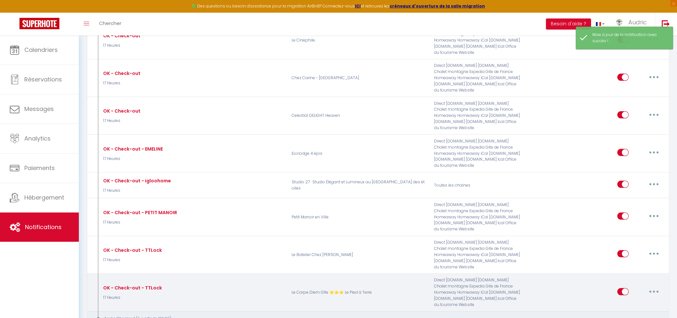
click at [651, 287] on button "button" at bounding box center [654, 292] width 18 height 10
click at [631, 301] on link "Editer" at bounding box center [637, 306] width 48 height 11
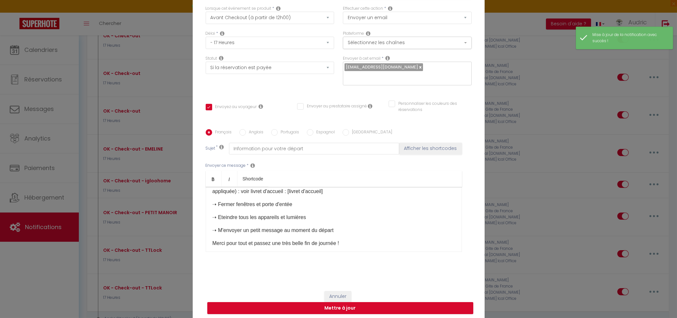
scroll to position [47, 0]
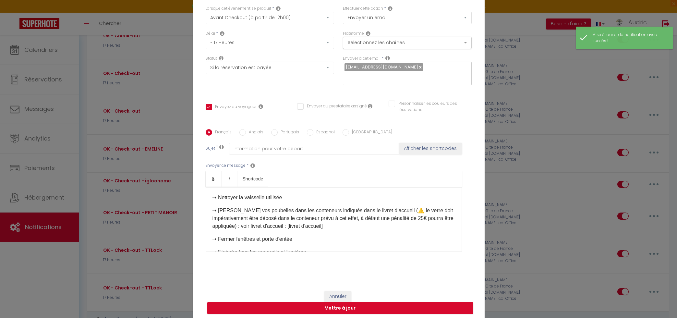
click at [252, 132] on label "Anglais" at bounding box center [255, 132] width 18 height 7
click at [246, 132] on input "Anglais" at bounding box center [242, 132] width 6 height 6
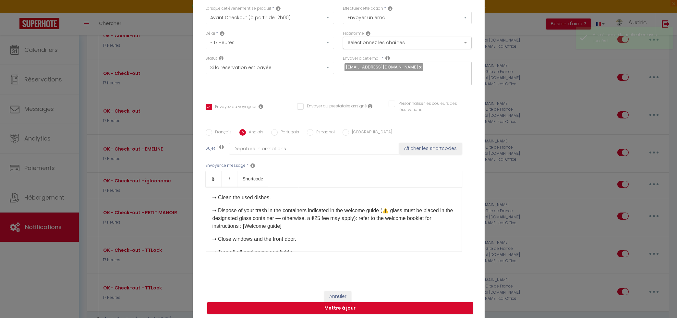
scroll to position [116, 0]
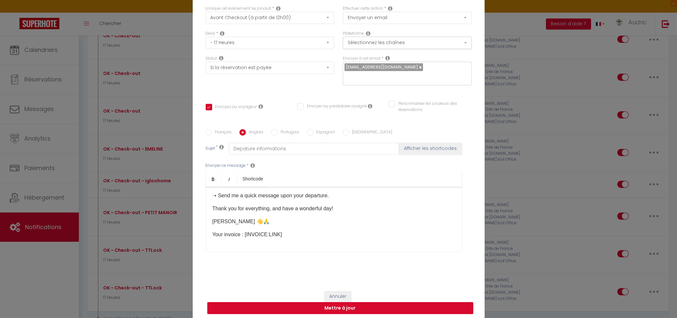
click at [341, 312] on button "Mettre à jour" at bounding box center [340, 308] width 266 height 12
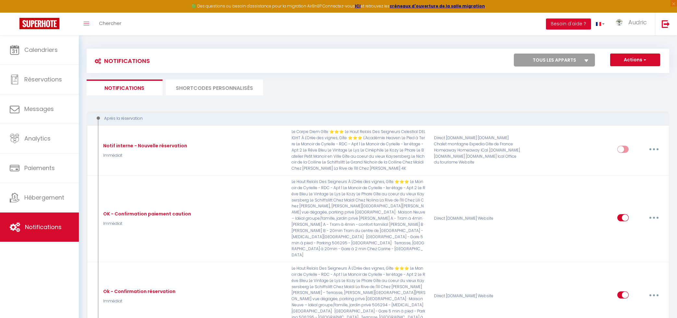
scroll to position [0, 0]
click at [202, 85] on li "SHORTCODES PERSONNALISÉS" at bounding box center [214, 88] width 97 height 16
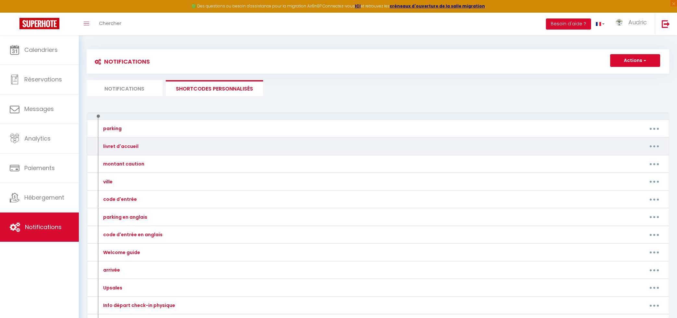
click at [656, 145] on button "button" at bounding box center [654, 146] width 18 height 10
click at [645, 156] on link "Editer" at bounding box center [638, 160] width 48 height 11
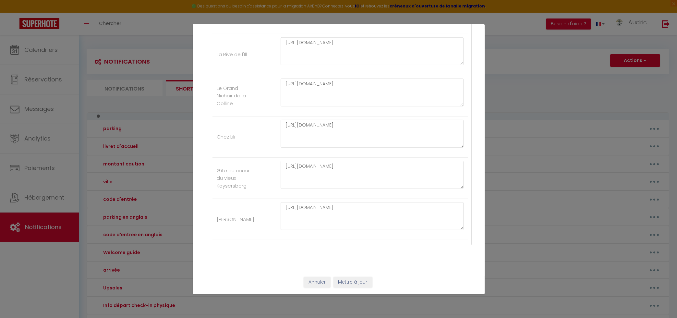
scroll to position [950, 0]
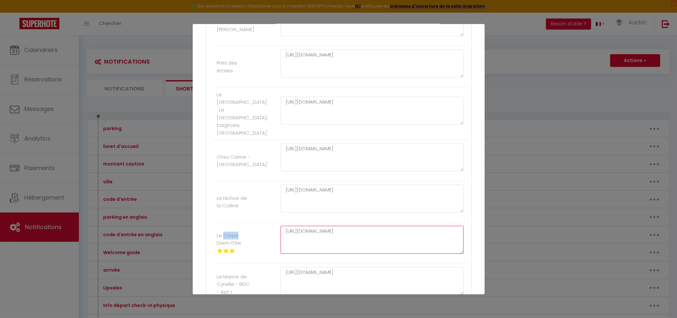
click at [316, 233] on textarea "[URL][DOMAIN_NAME]" at bounding box center [372, 240] width 183 height 28
paste textarea "[DOMAIN_NAME][URL]"
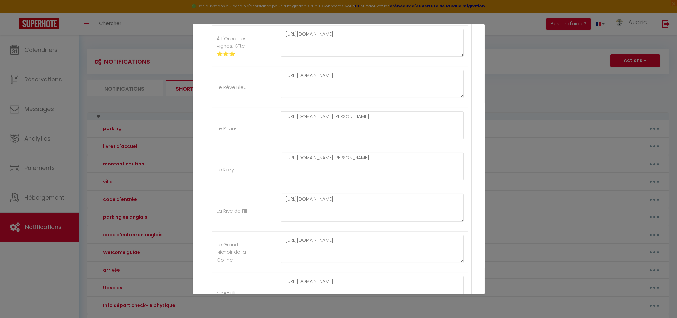
scroll to position [1730, 0]
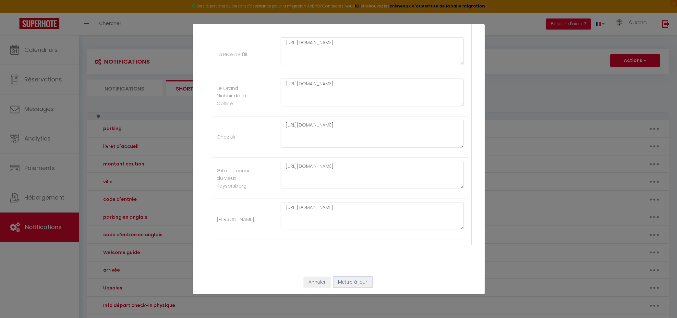
click at [357, 280] on button "Mettre à jour" at bounding box center [353, 282] width 39 height 11
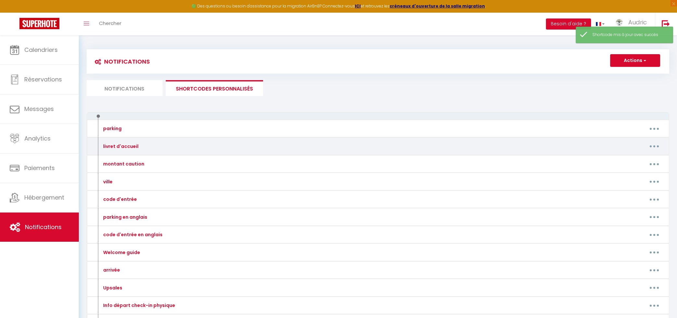
click at [650, 143] on button "button" at bounding box center [654, 146] width 18 height 10
click at [639, 165] on link "Editer" at bounding box center [638, 160] width 48 height 11
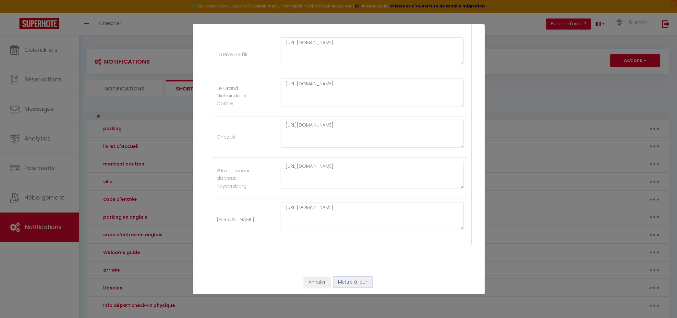
click at [358, 288] on button "Mettre à jour" at bounding box center [353, 282] width 39 height 11
click at [357, 285] on div at bounding box center [339, 281] width 266 height 16
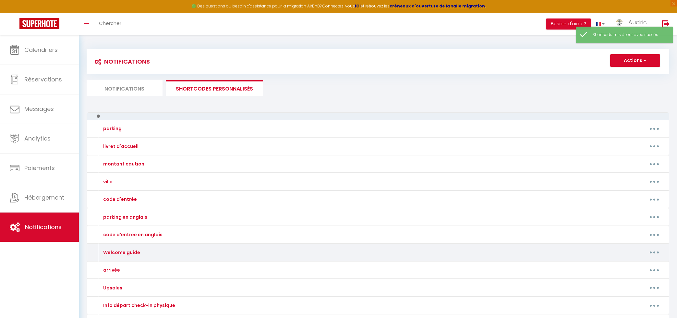
click at [655, 256] on button "button" at bounding box center [654, 252] width 18 height 10
click at [648, 265] on link "Editer" at bounding box center [638, 267] width 48 height 11
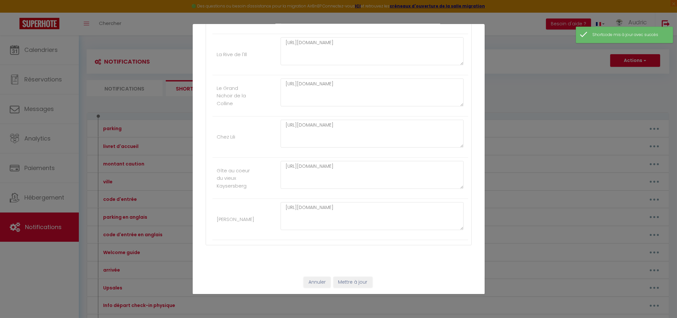
scroll to position [1029, 0]
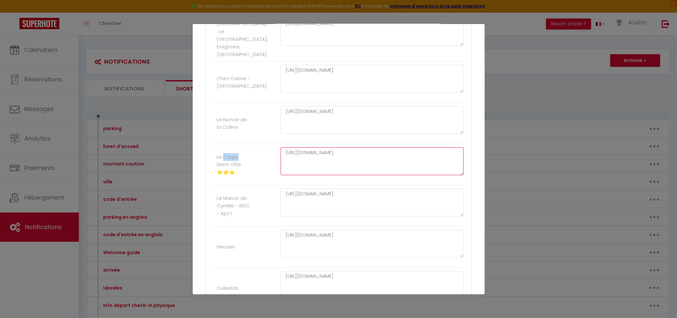
click at [314, 163] on textarea "[URL][DOMAIN_NAME]" at bounding box center [372, 161] width 183 height 28
click at [316, 158] on textarea "[URL][DOMAIN_NAME]" at bounding box center [372, 161] width 183 height 28
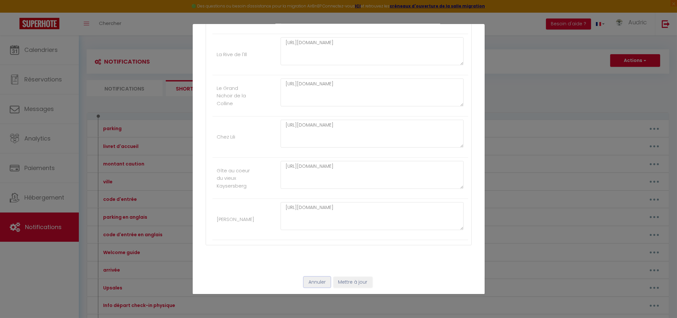
click at [320, 282] on button "Annuler" at bounding box center [317, 282] width 27 height 11
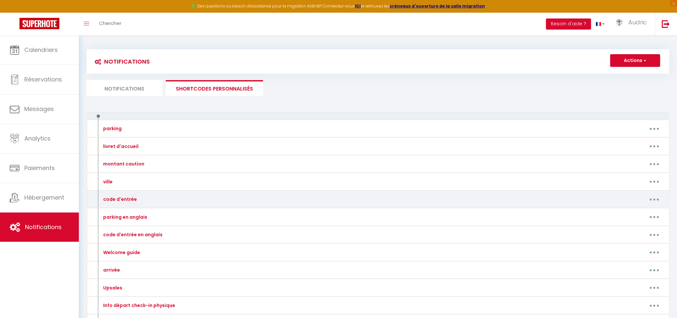
scroll to position [57, 0]
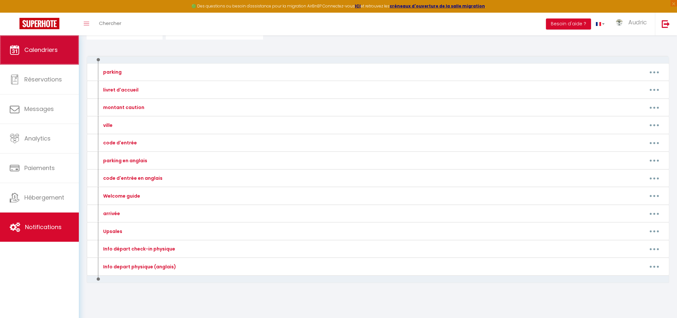
click at [65, 47] on link "Calendriers" at bounding box center [39, 49] width 79 height 29
